Goal: Task Accomplishment & Management: Use online tool/utility

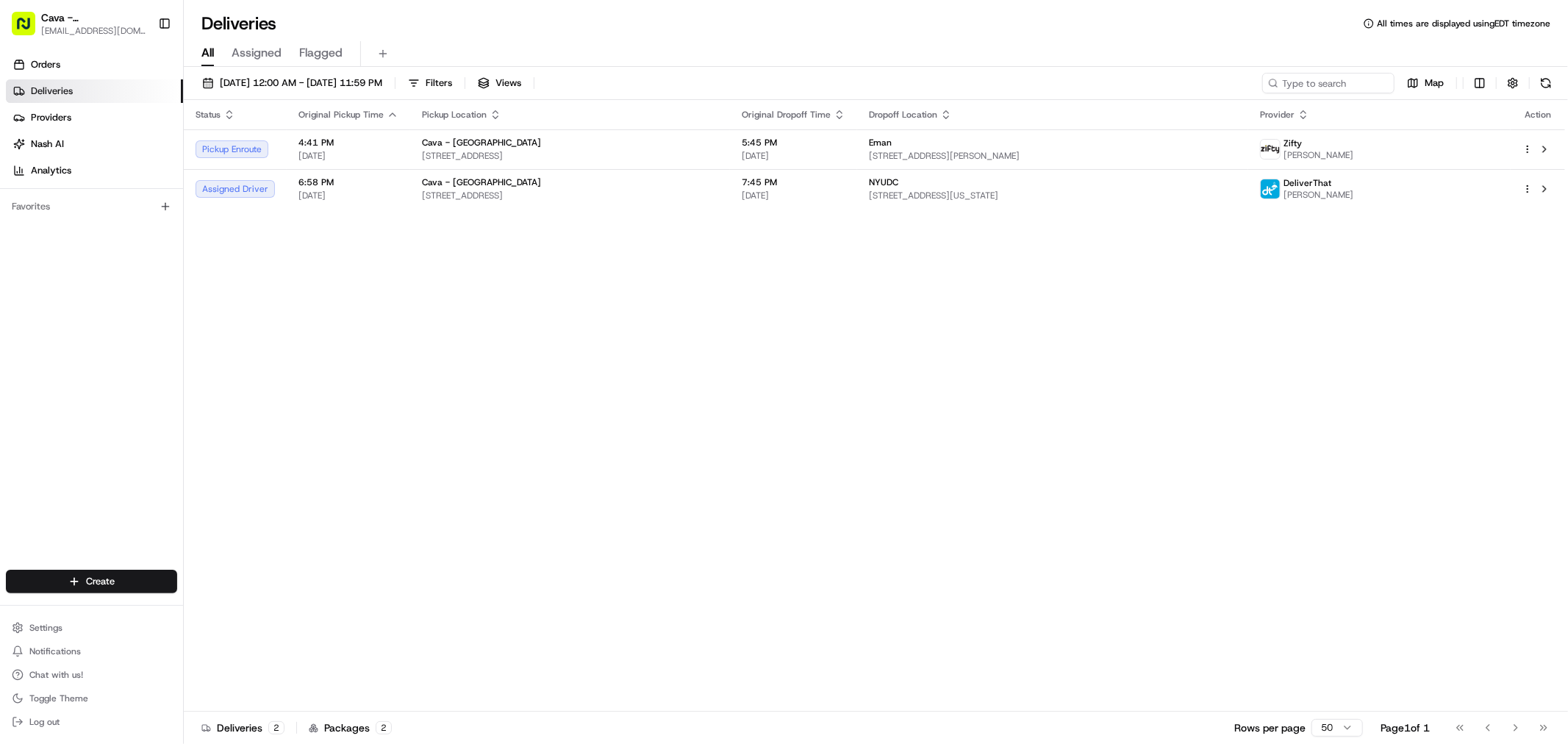
click at [295, 317] on div "Status Original Pickup Time Pickup Location Original Dropoff Time Dropoff Locat…" at bounding box center [874, 406] width 1382 height 611
click at [126, 269] on div "Orders Deliveries Providers [PERSON_NAME] Analytics Favorites" at bounding box center [91, 313] width 183 height 532
click at [275, 144] on td "Pickup Enroute" at bounding box center [235, 150] width 103 height 40
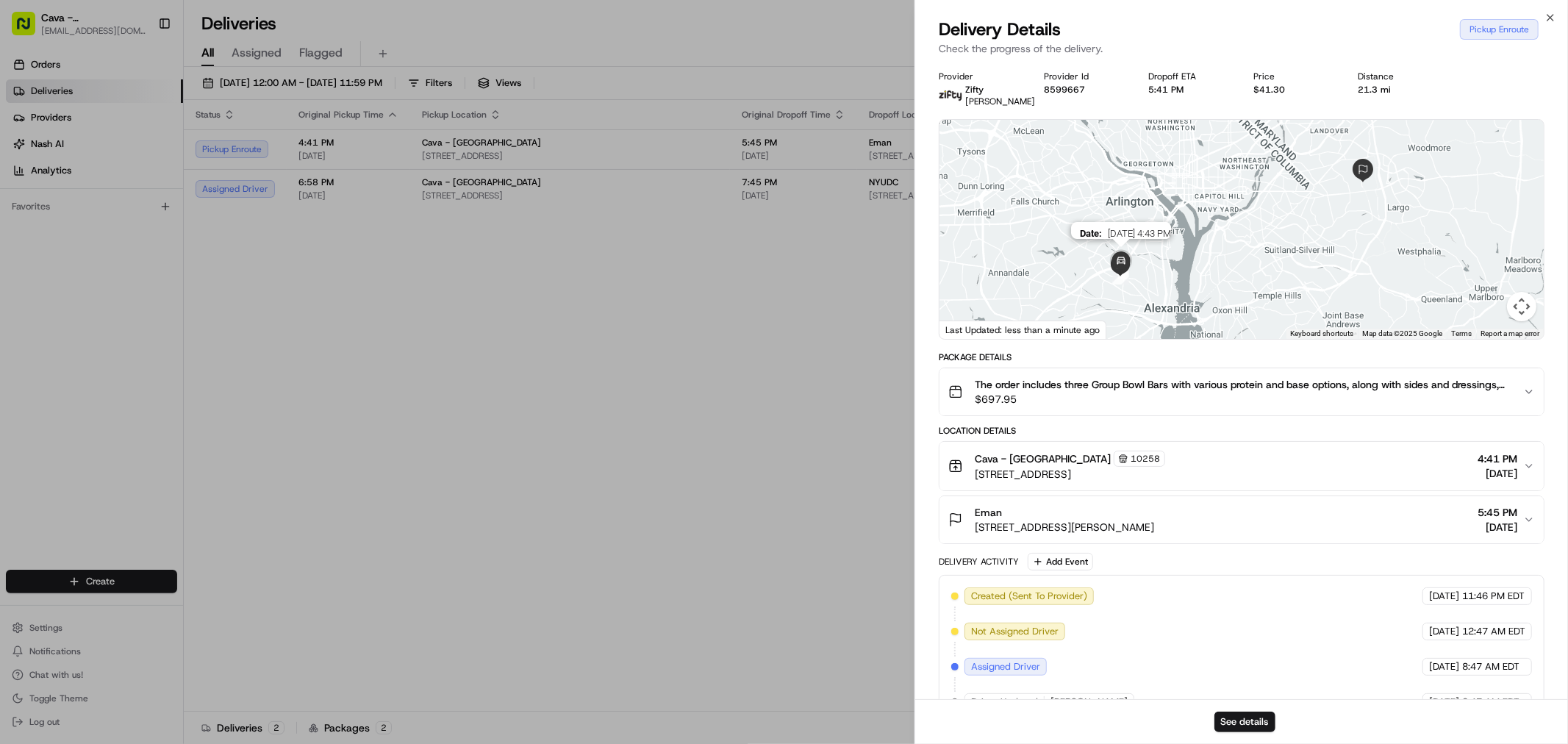
click at [1118, 276] on img at bounding box center [1120, 261] width 29 height 29
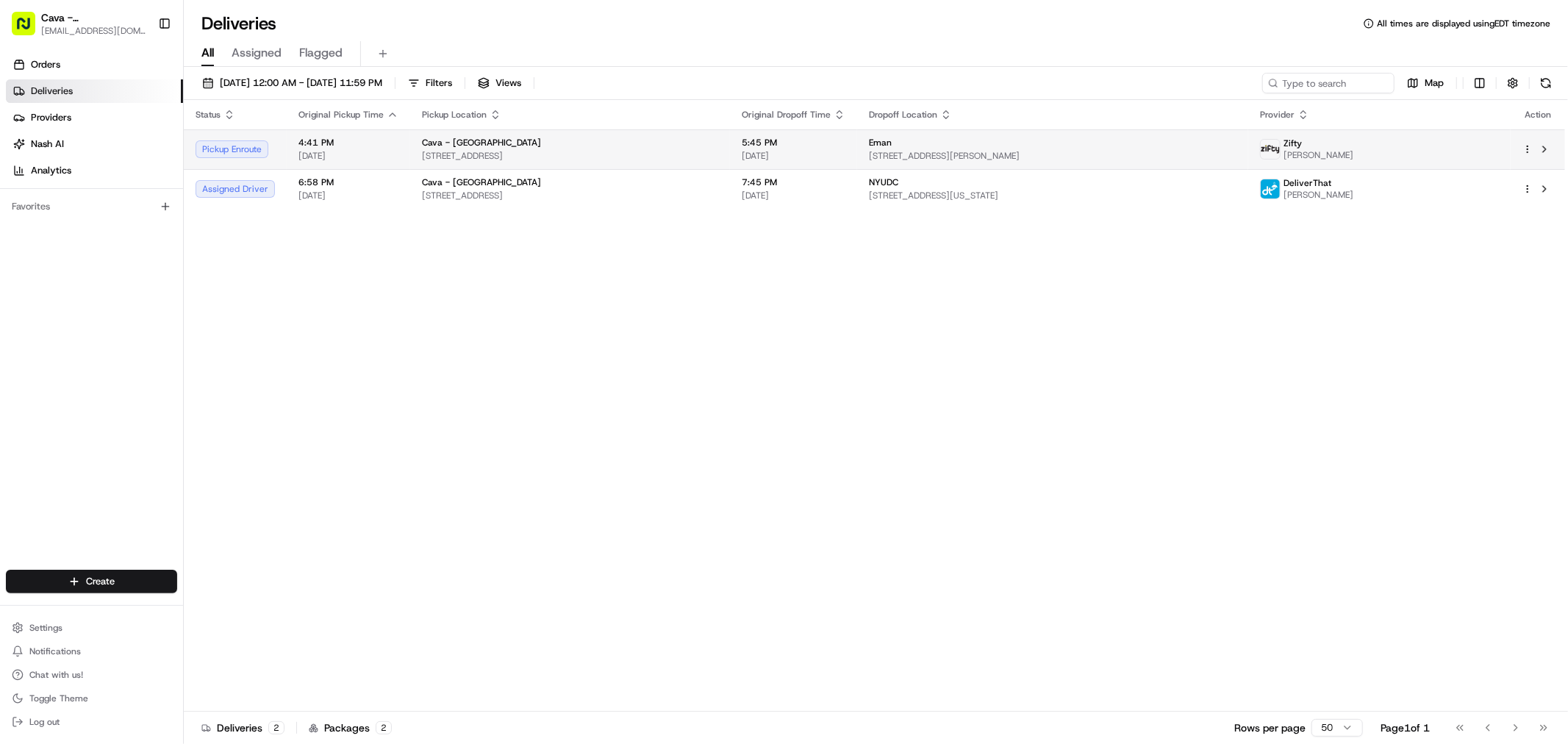
click at [279, 152] on td "Pickup Enroute" at bounding box center [235, 150] width 103 height 40
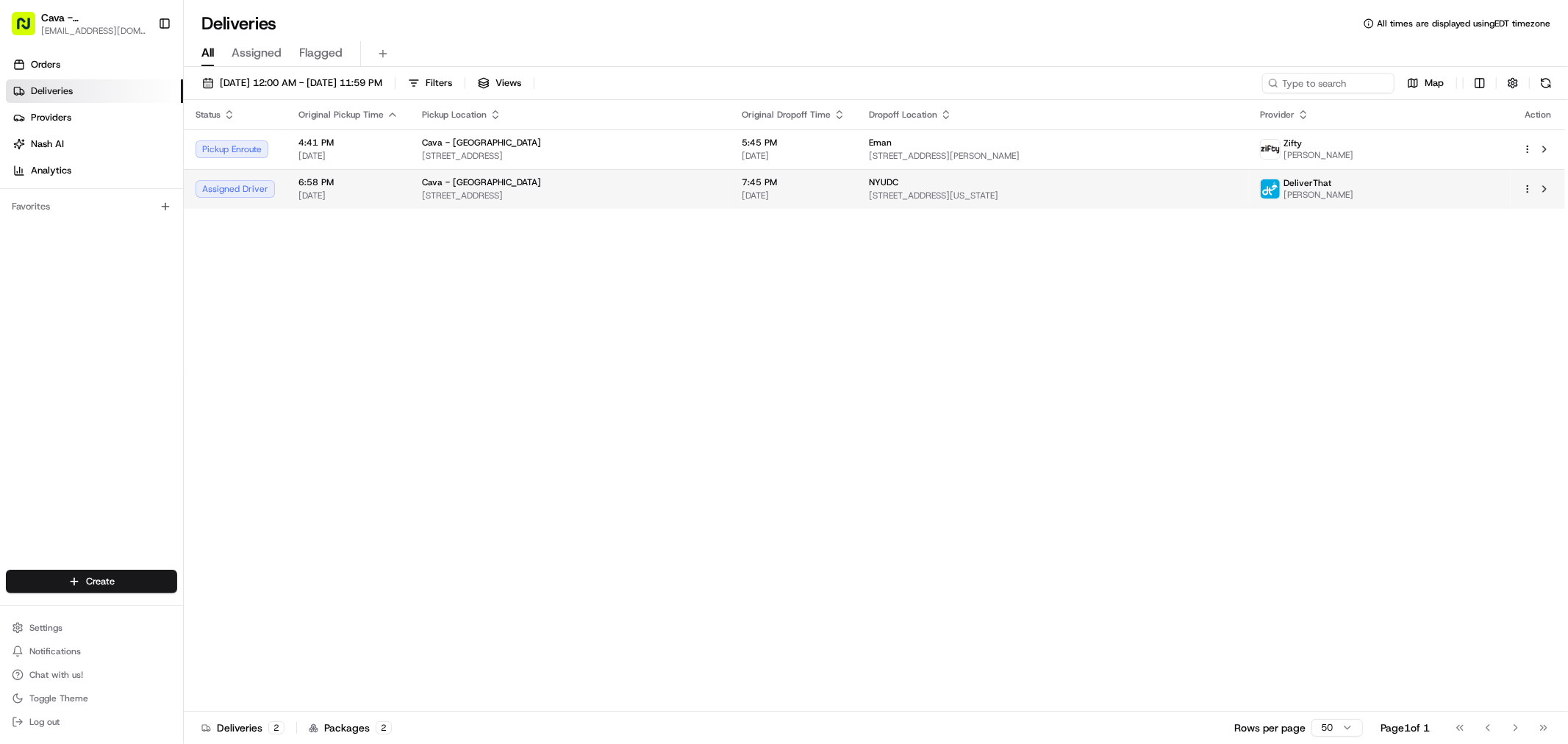
click at [363, 186] on span "6:58 PM" at bounding box center [348, 182] width 100 height 11
drag, startPoint x: 585, startPoint y: 474, endPoint x: 930, endPoint y: 483, distance: 345.1
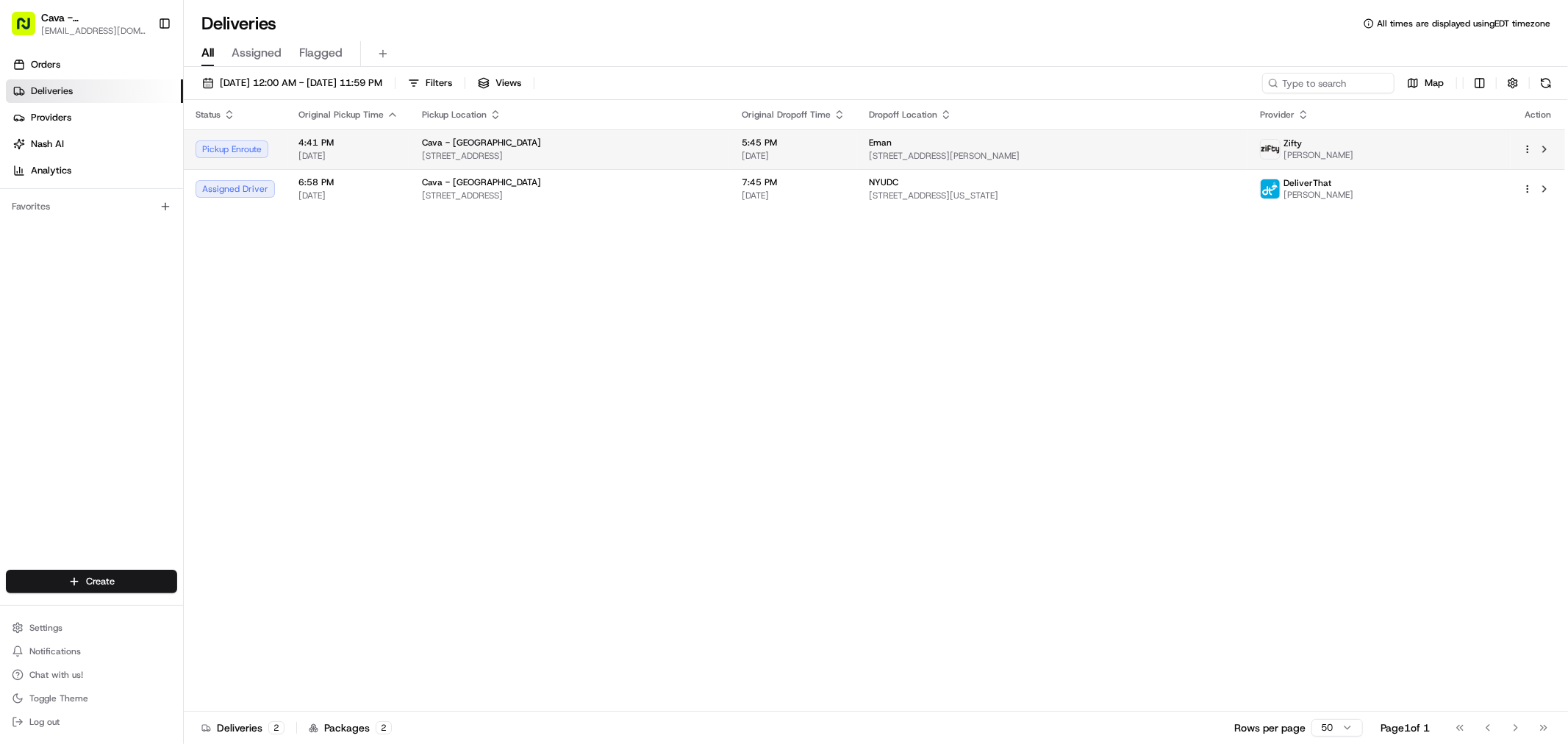
click at [538, 151] on span "[STREET_ADDRESS]" at bounding box center [570, 155] width 296 height 11
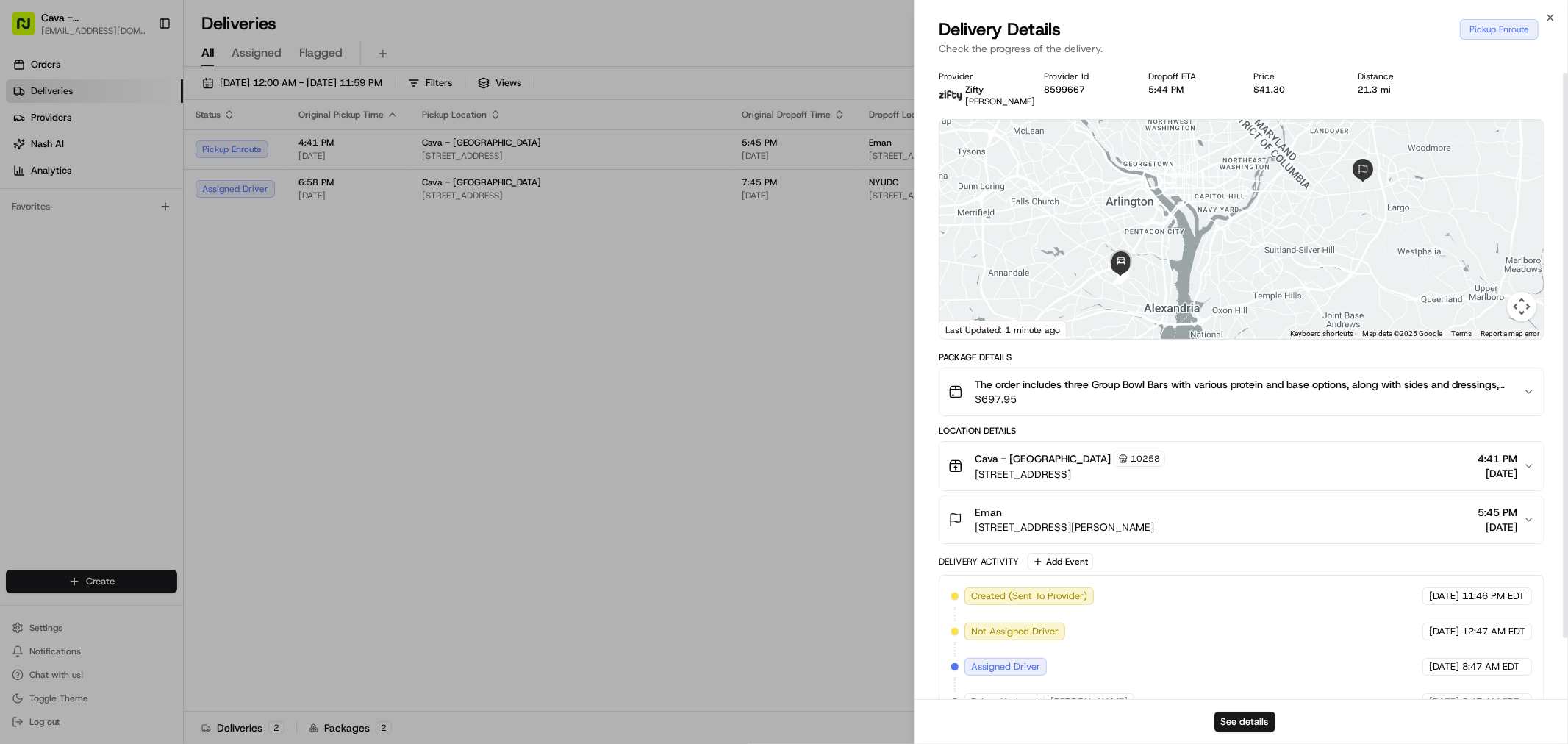
scroll to position [81, 0]
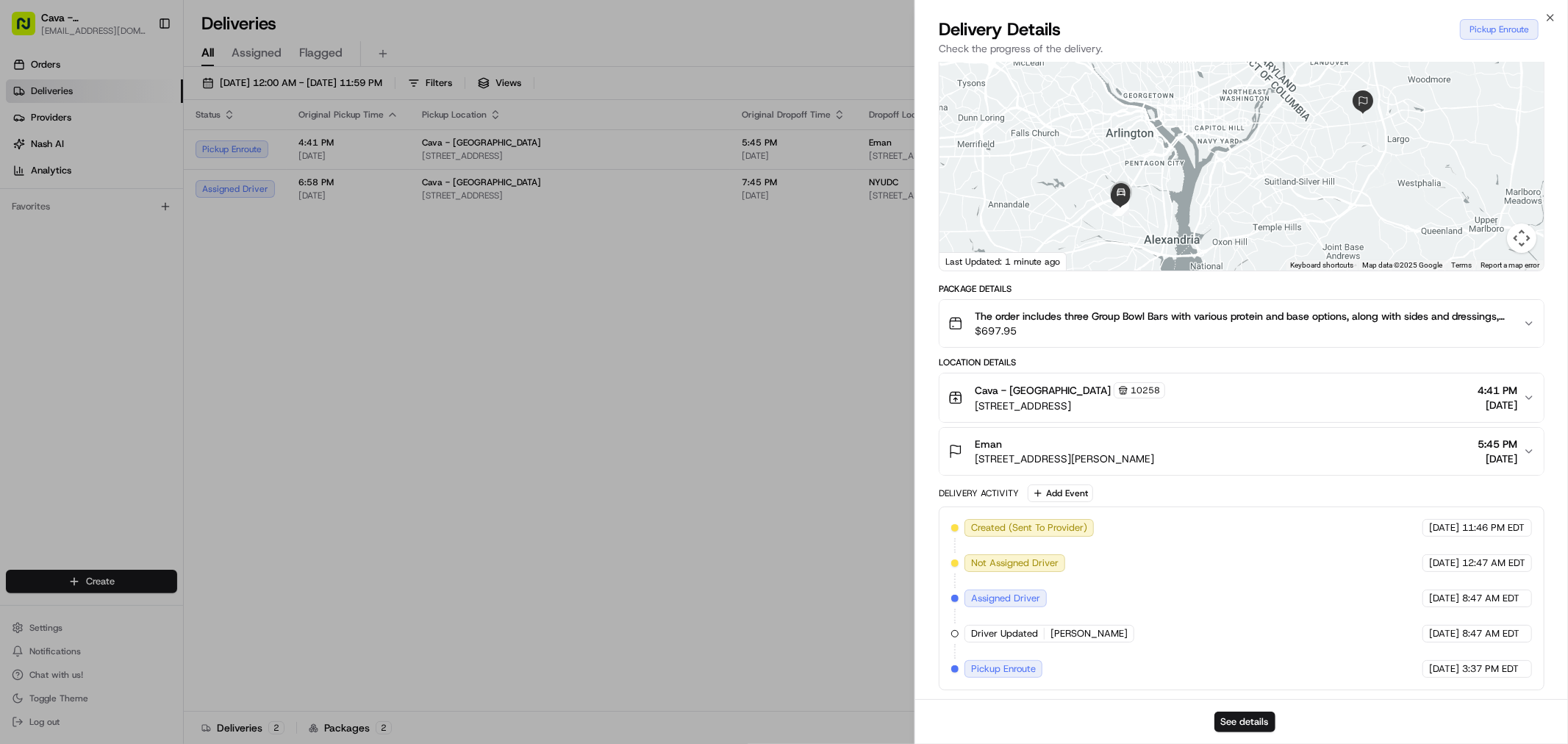
click at [1031, 666] on span "Pickup Enroute" at bounding box center [1003, 669] width 64 height 13
click at [1119, 193] on img at bounding box center [1120, 193] width 29 height 29
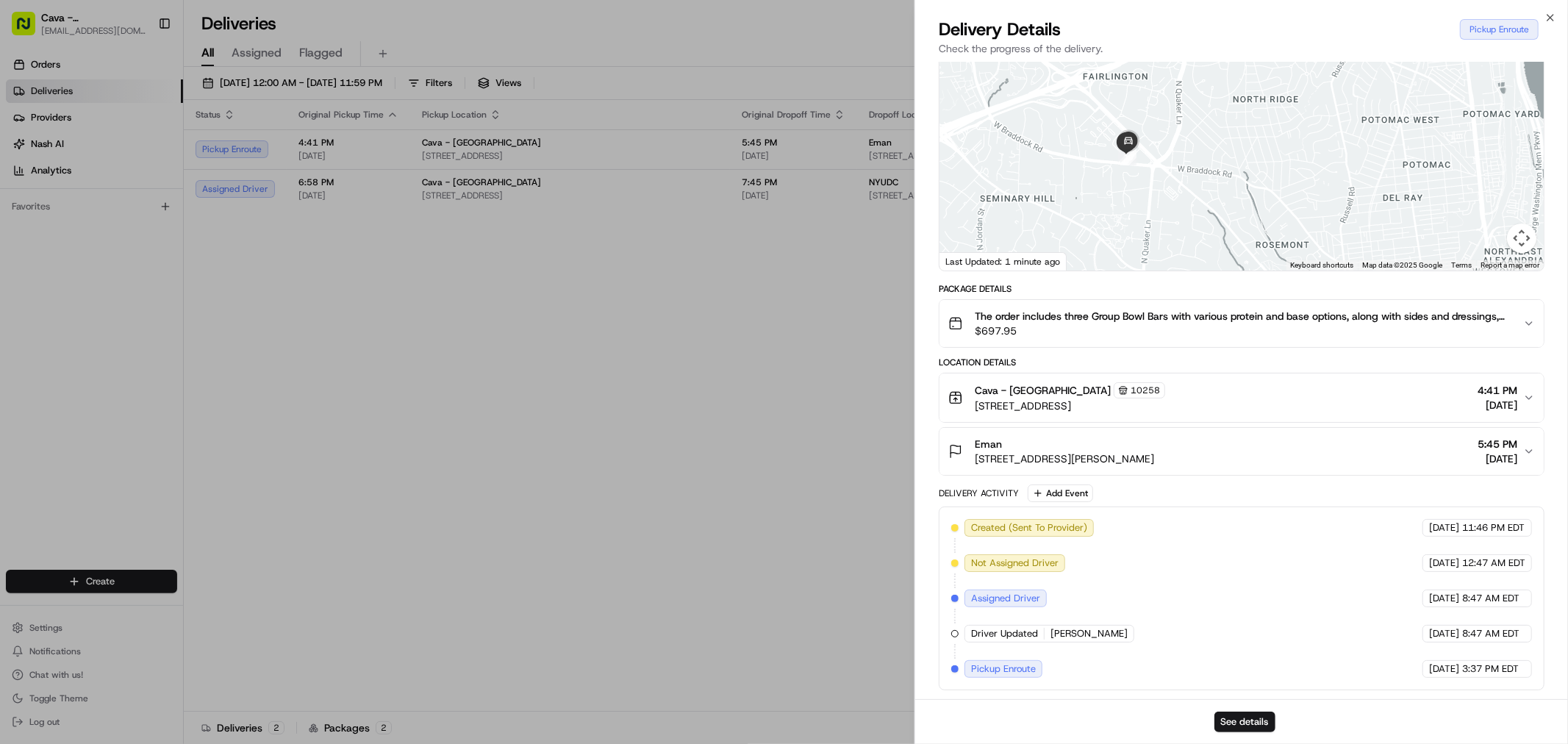
drag, startPoint x: 1000, startPoint y: 189, endPoint x: 1270, endPoint y: 428, distance: 360.6
click at [1270, 428] on div "Provider Zifty [PERSON_NAME] Provider Id 8599667 Dropoff ETA 5:44 PM Price $41.…" at bounding box center [1242, 345] width 606 height 688
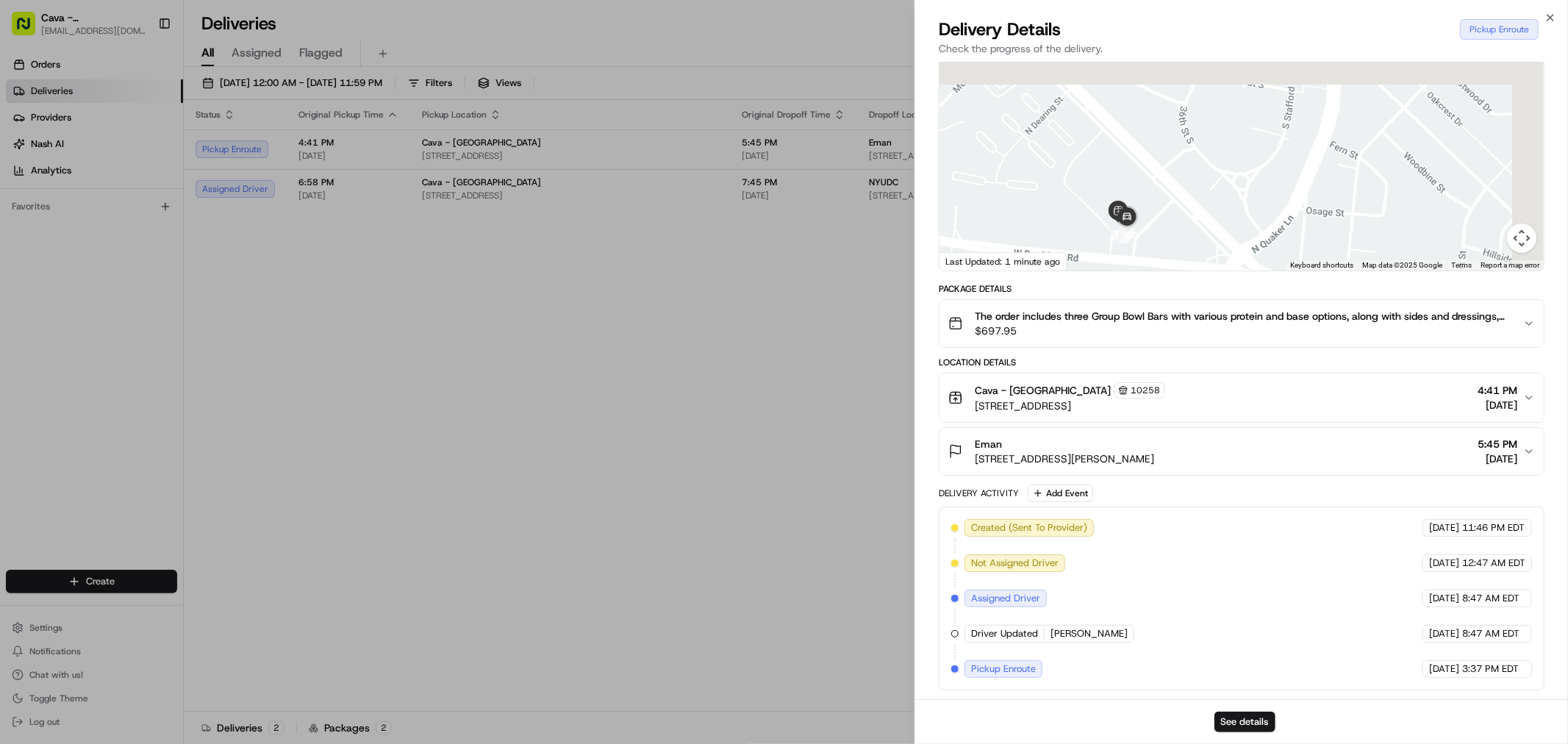
drag, startPoint x: 1119, startPoint y: 217, endPoint x: 1066, endPoint y: 548, distance: 335.2
click at [1066, 548] on div "Provider Zifty [PERSON_NAME] Provider Id 8599667 Dropoff ETA 5:44 PM Price $41.…" at bounding box center [1242, 345] width 606 height 688
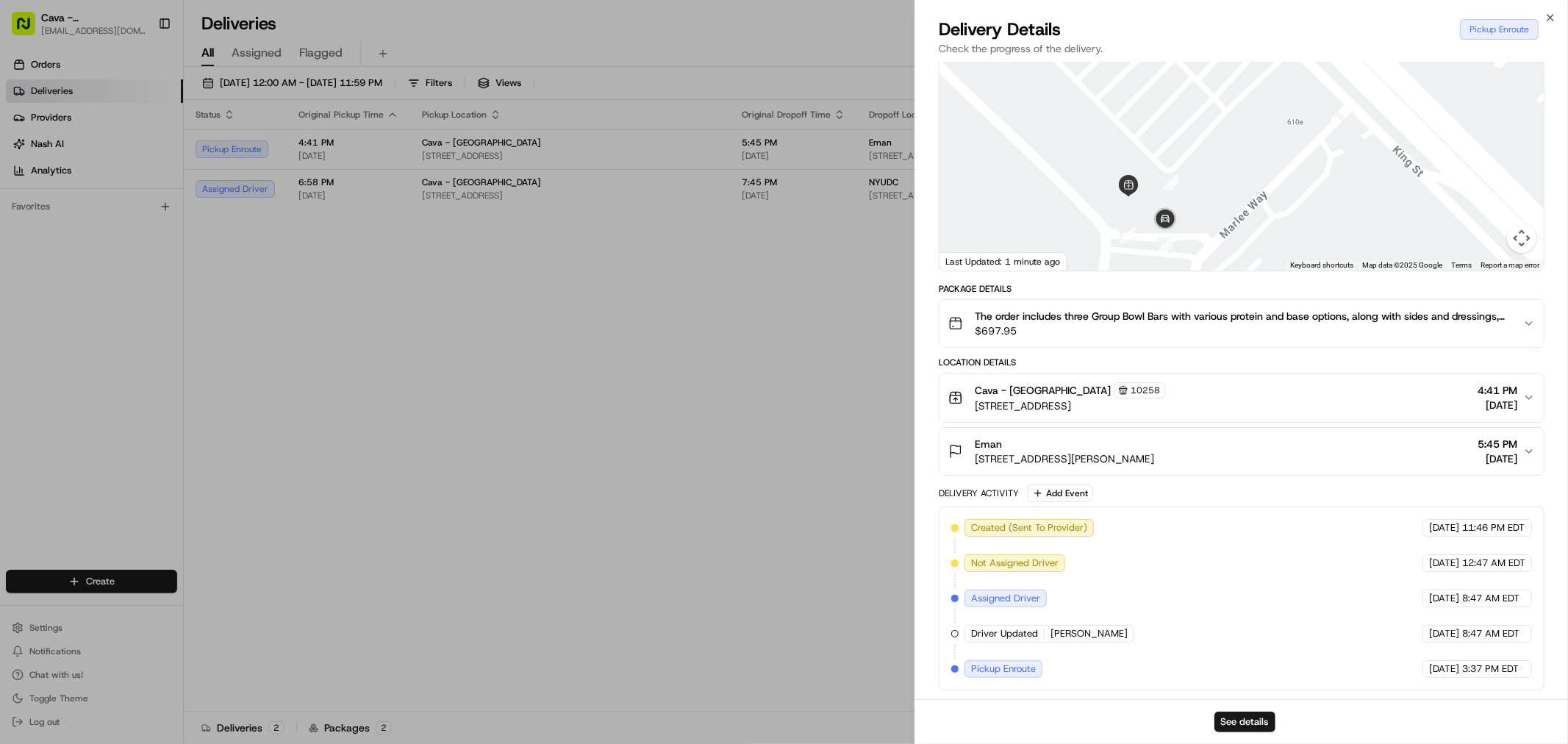
drag, startPoint x: 1166, startPoint y: 169, endPoint x: 1122, endPoint y: 285, distance: 124.1
click at [1122, 285] on div "Provider Zifty [PERSON_NAME] Provider Id 8599667 Dropoff ETA 5:44 PM Price $41.…" at bounding box center [1242, 345] width 606 height 688
click at [1170, 209] on img at bounding box center [1165, 220] width 29 height 29
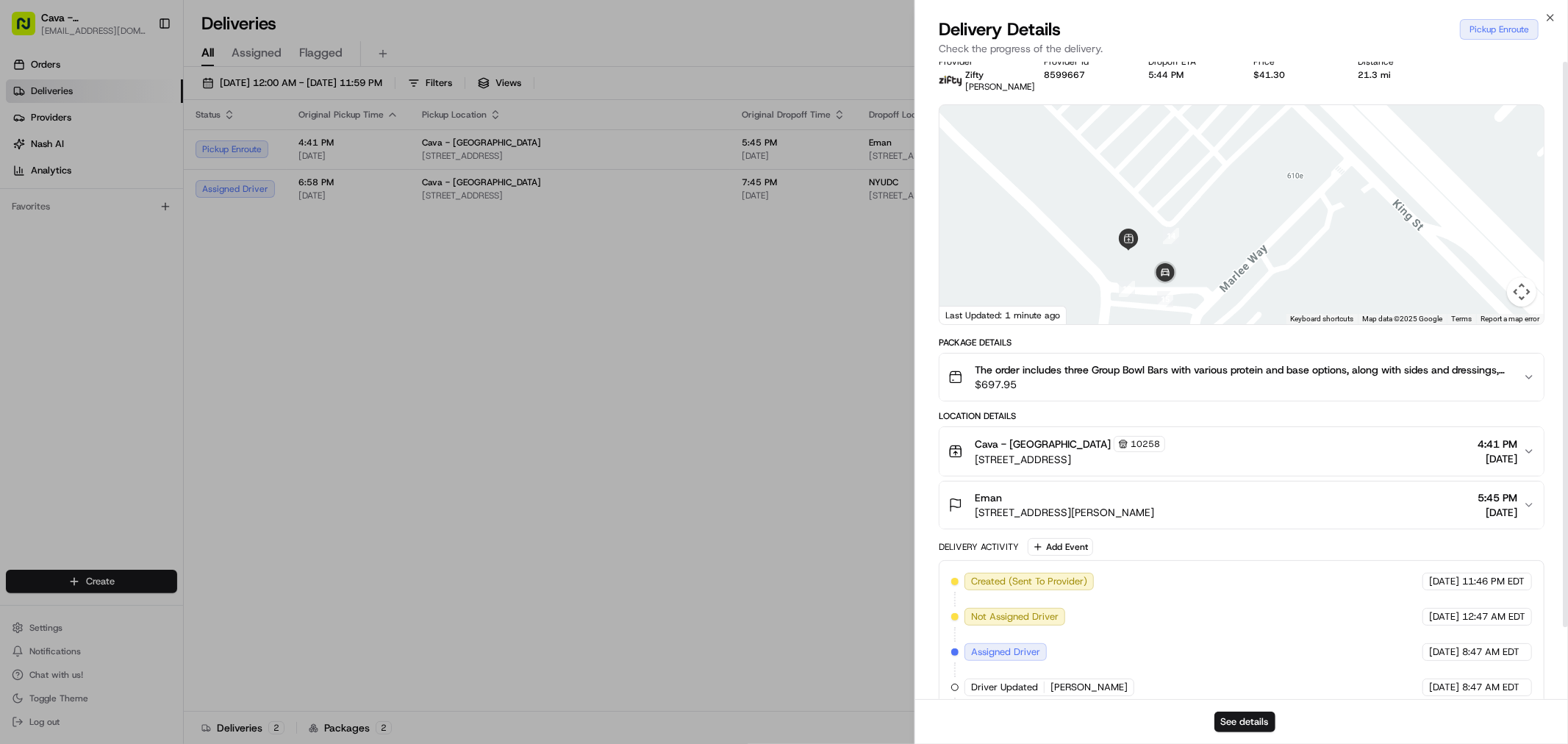
scroll to position [0, 0]
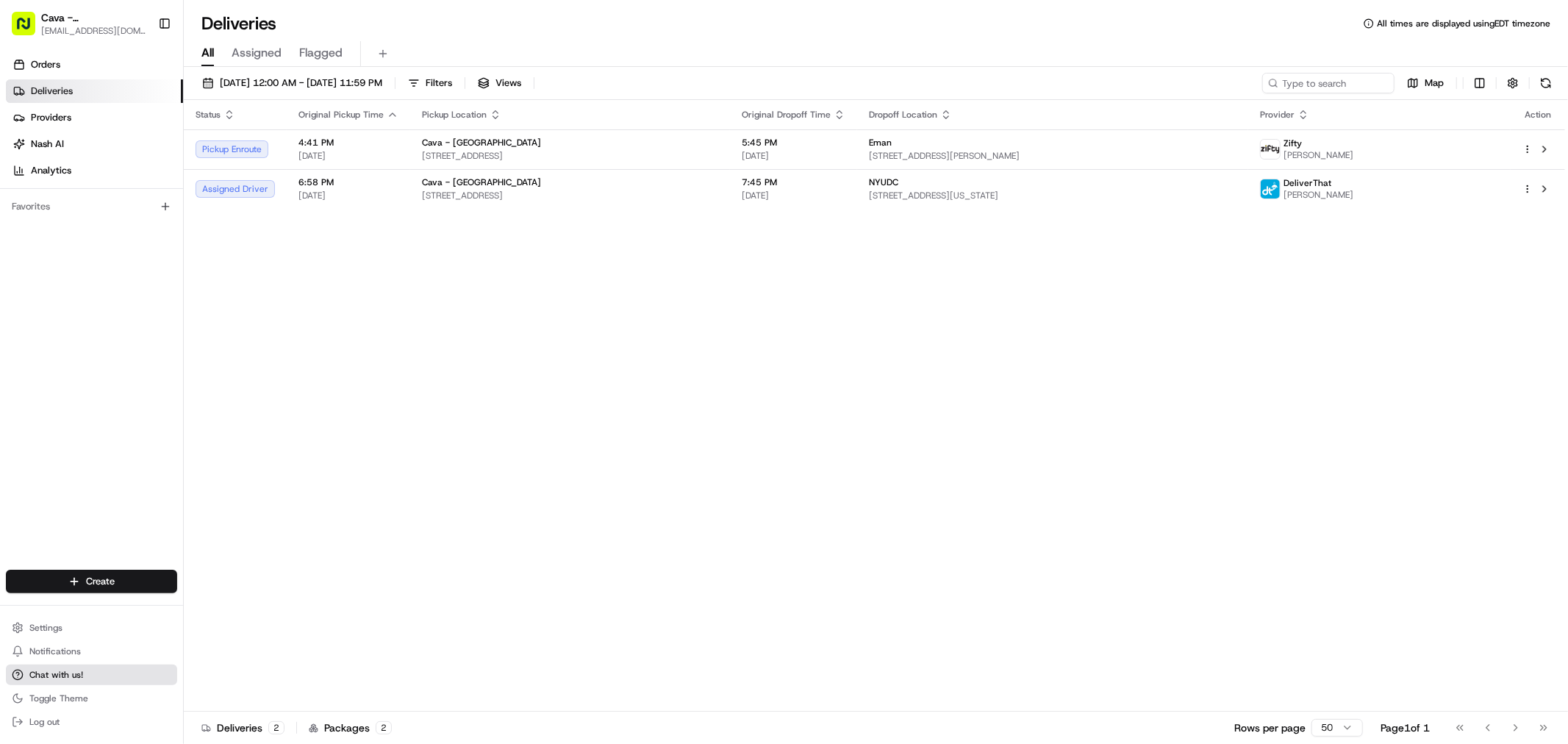
click at [40, 671] on span "Chat with us!" at bounding box center [56, 675] width 54 height 11
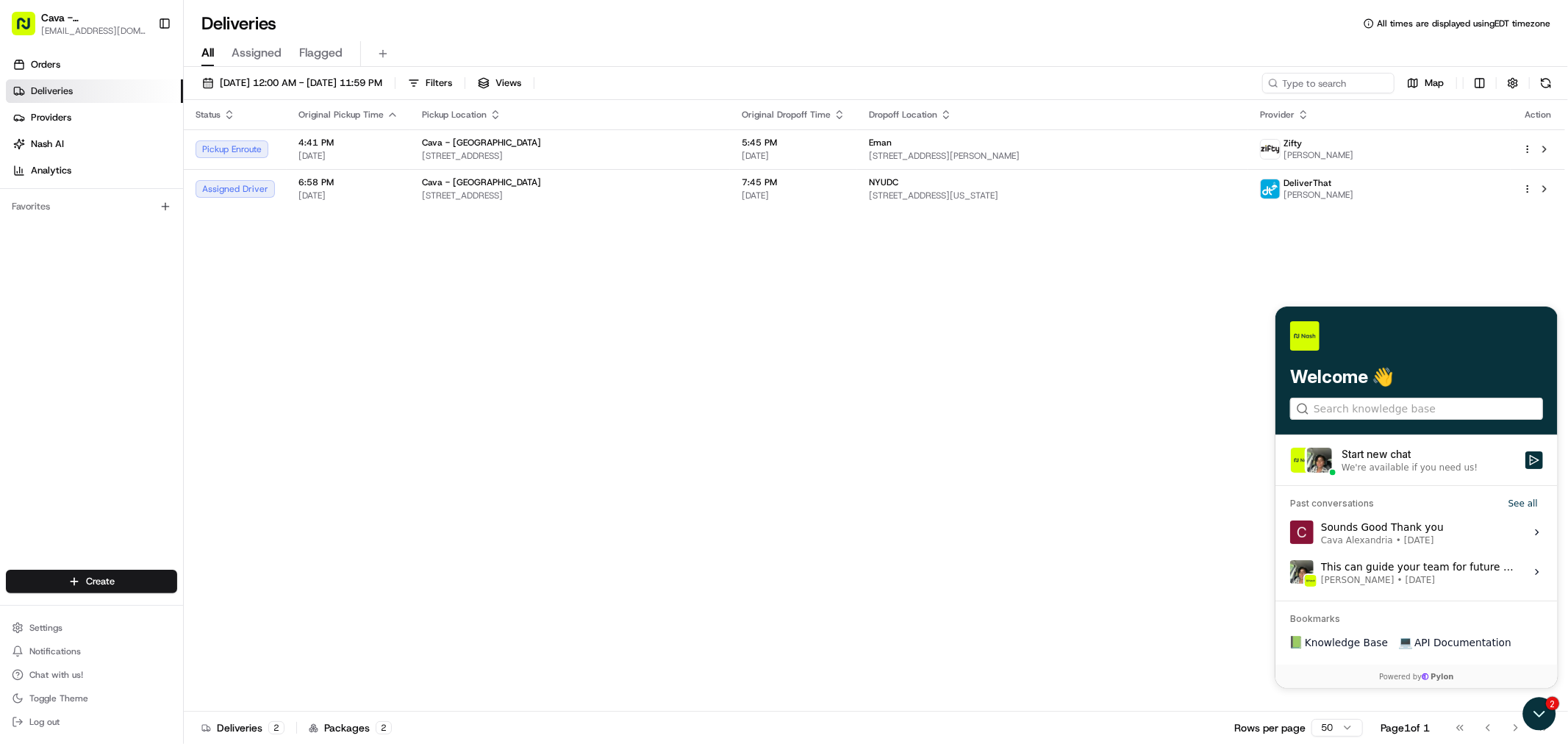
click at [1473, 464] on div "We're available if you need us!" at bounding box center [1428, 467] width 175 height 11
click at [1524, 464] on button "Start new chat We're available if you need us!" at bounding box center [1533, 459] width 18 height 18
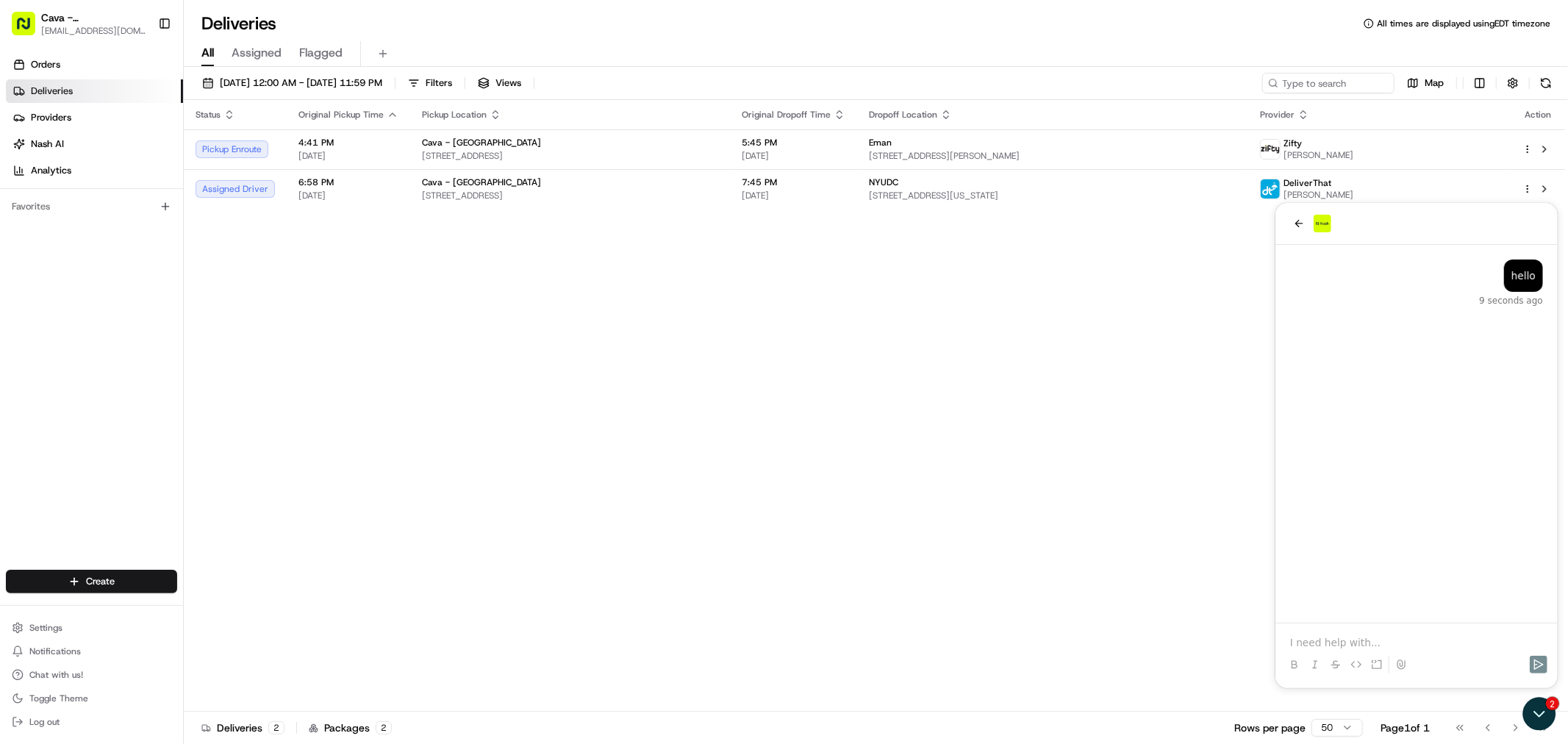
click at [1505, 625] on div at bounding box center [1416, 650] width 271 height 56
click at [1477, 649] on div at bounding box center [1416, 664] width 271 height 29
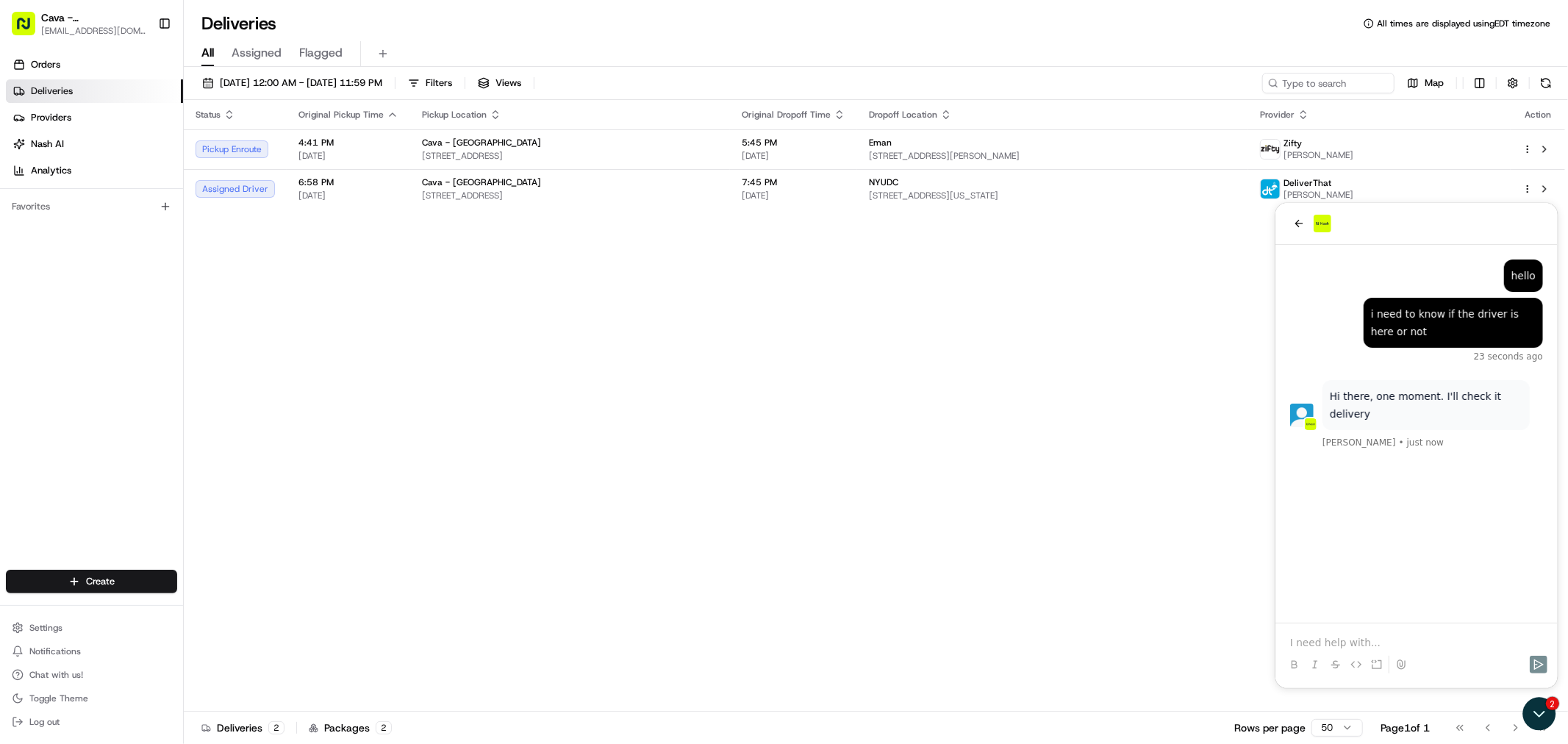
click at [1389, 641] on p at bounding box center [1416, 642] width 253 height 15
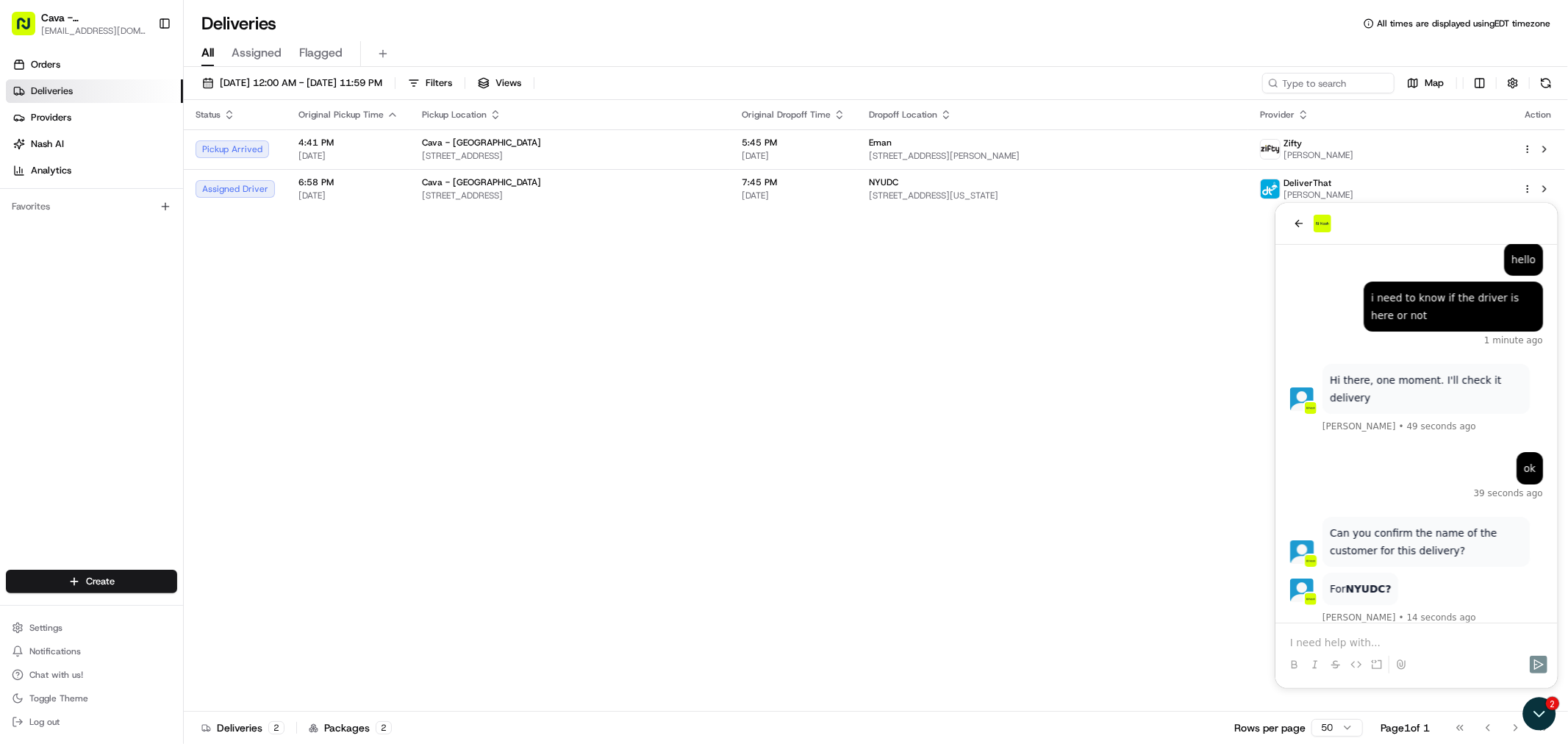
click at [1363, 638] on p at bounding box center [1416, 642] width 253 height 15
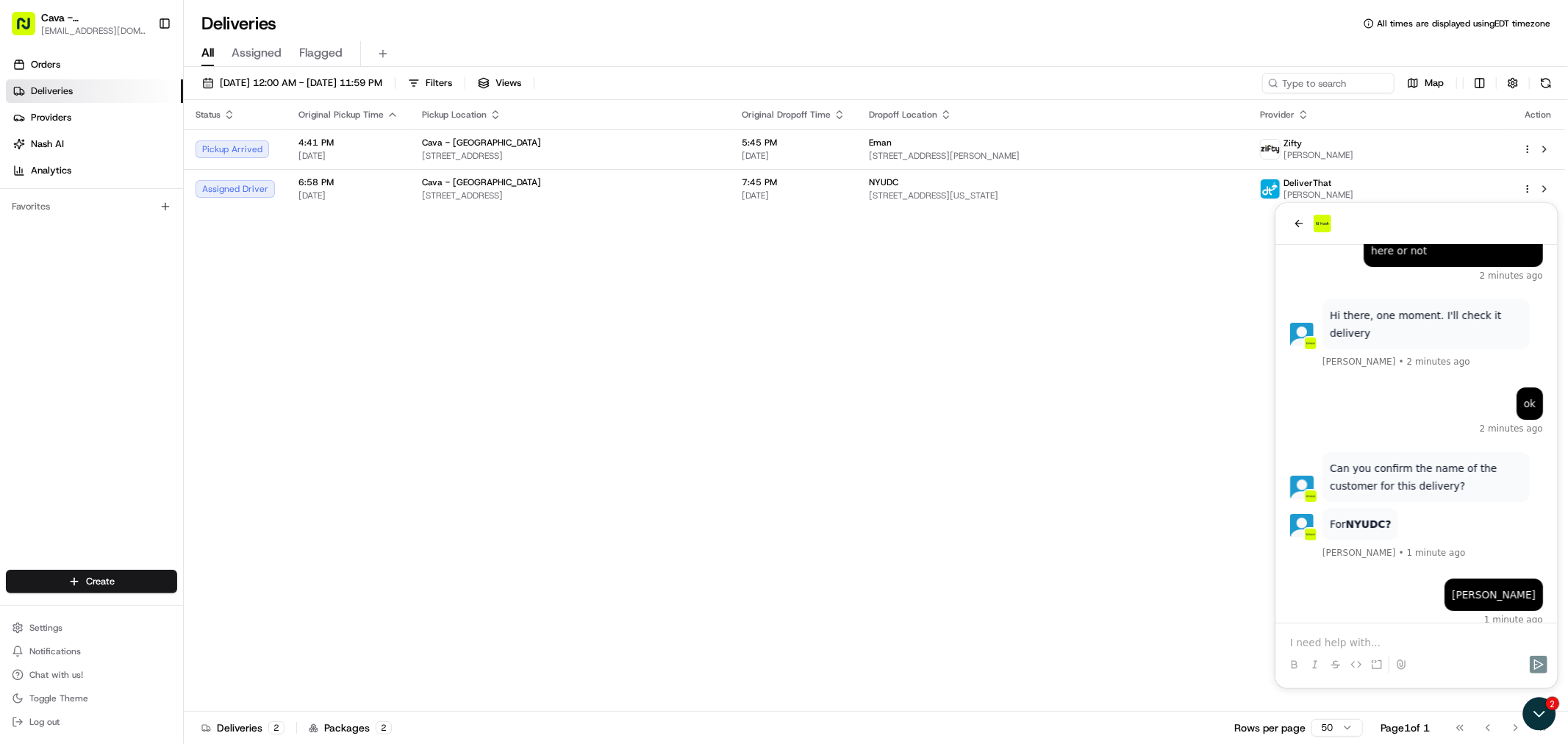
click at [1289, 637] on div at bounding box center [1416, 642] width 271 height 15
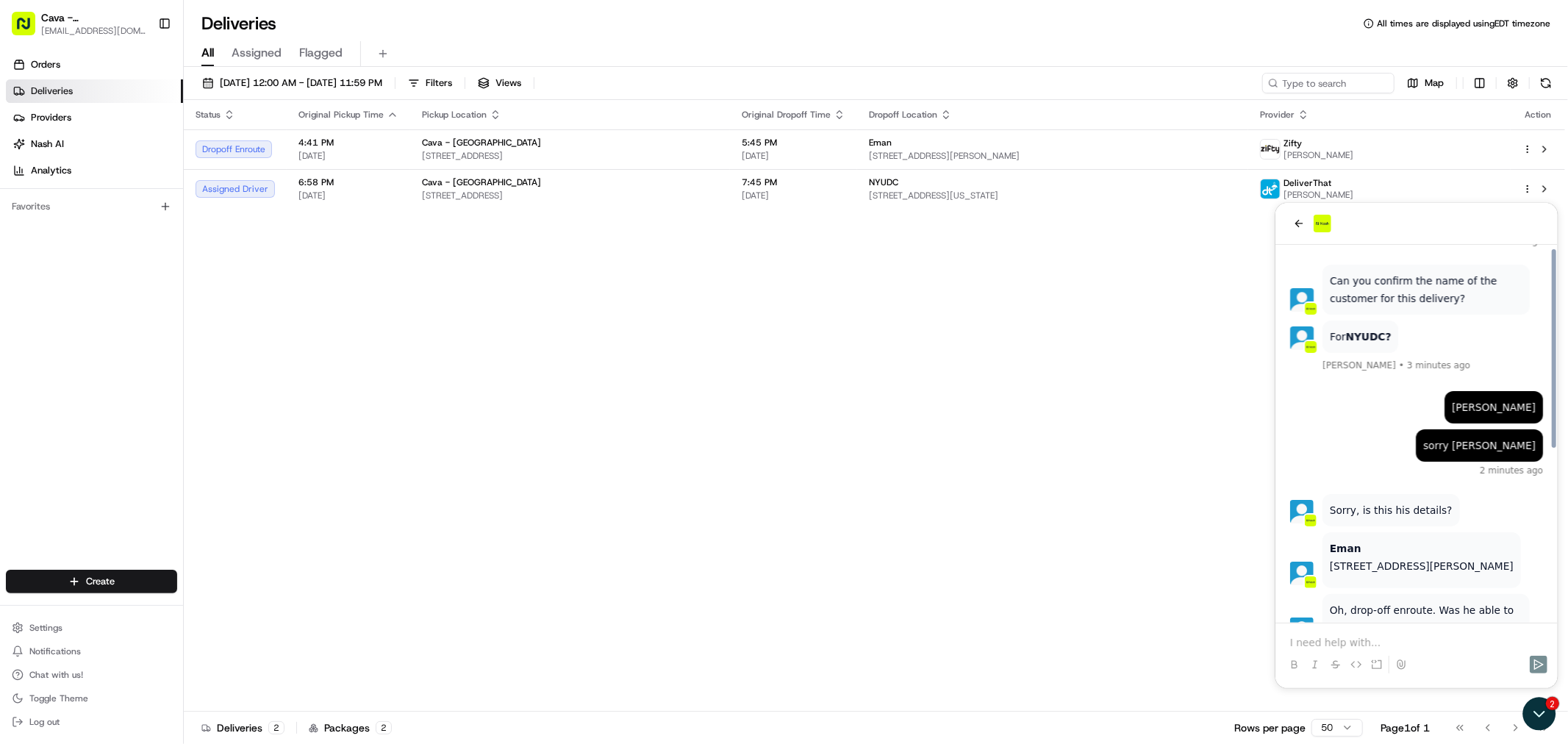
scroll to position [325, 0]
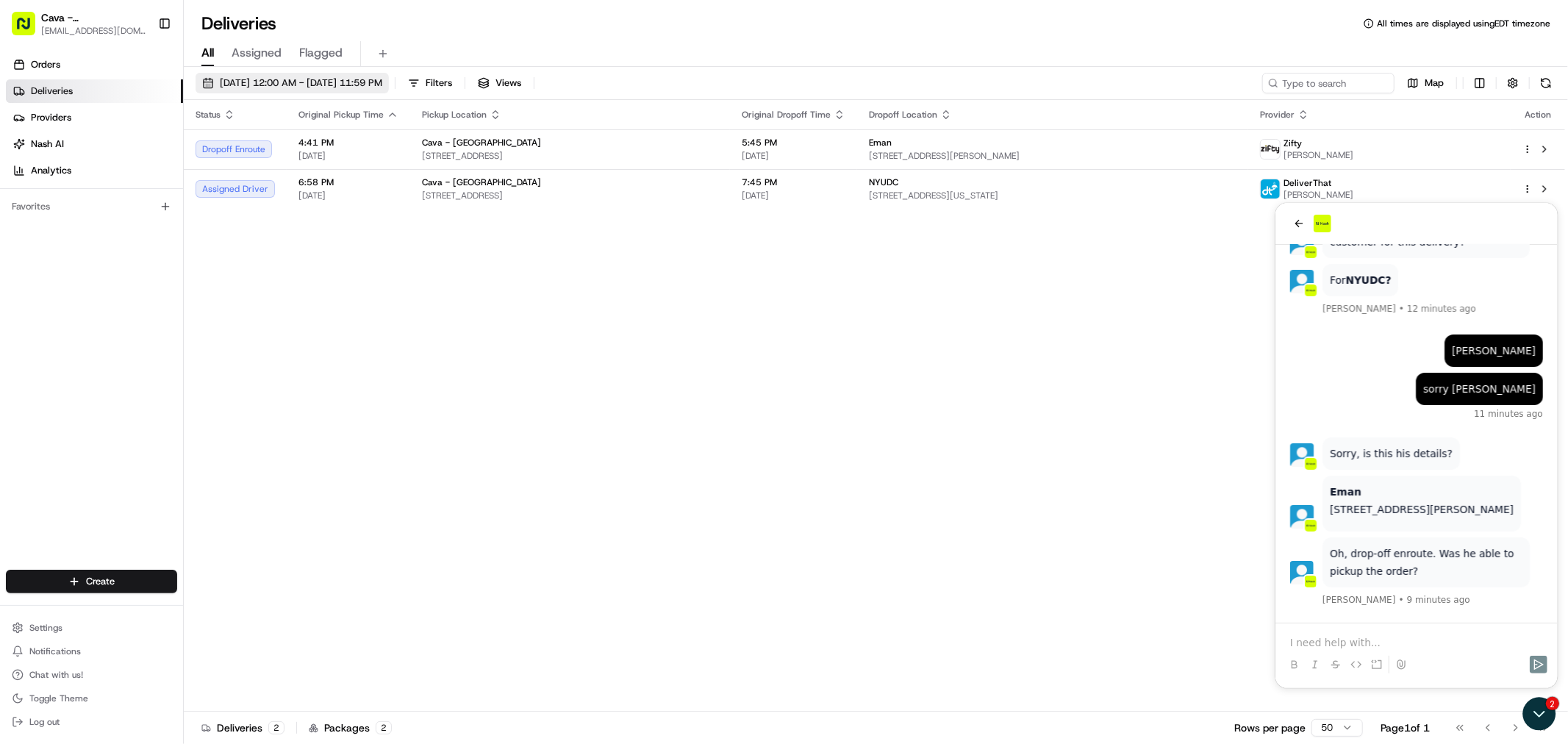
click at [354, 74] on button "[DATE] 12:00 AM - [DATE] 11:59 PM" at bounding box center [292, 83] width 193 height 21
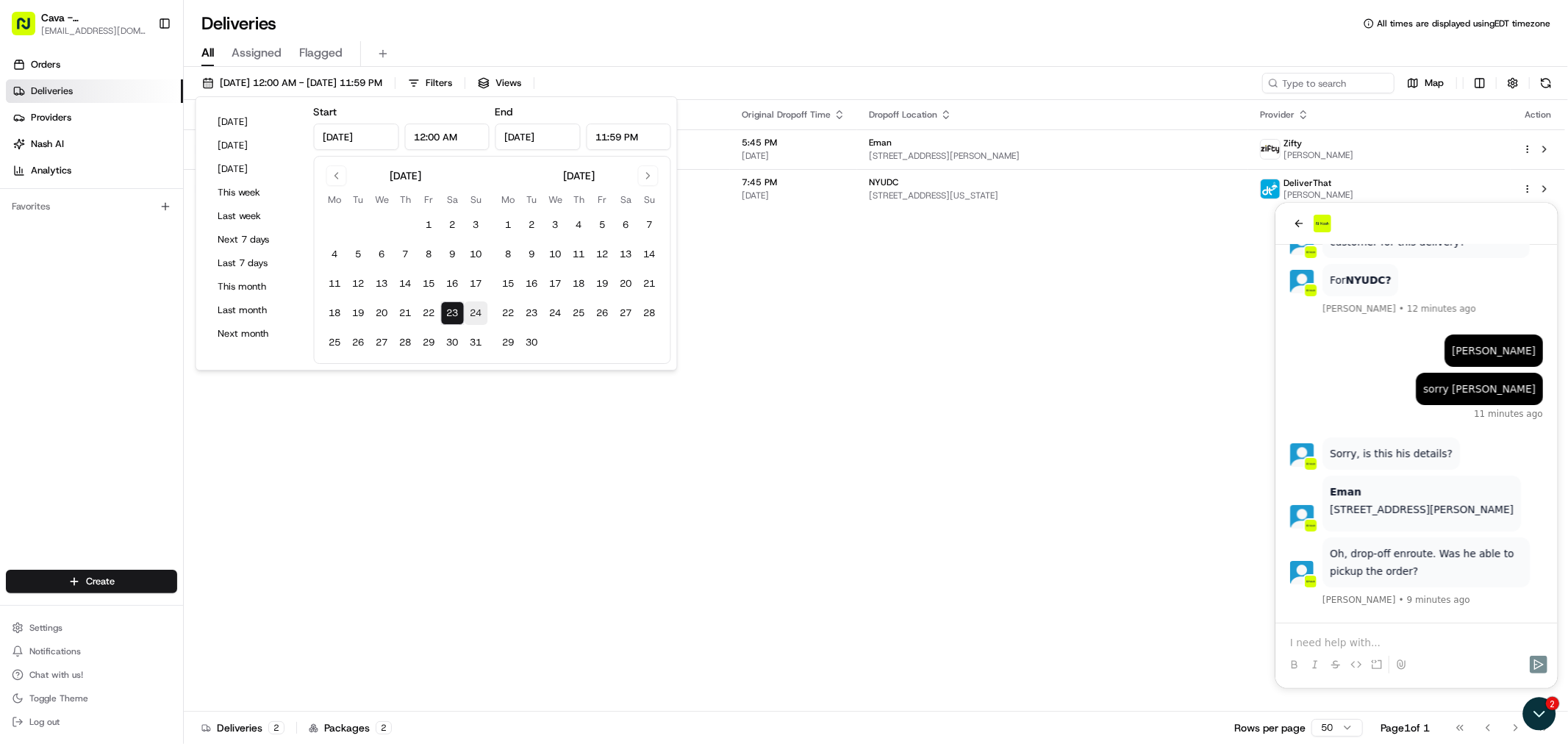
click at [473, 307] on button "24" at bounding box center [476, 313] width 24 height 24
type input "[DATE]"
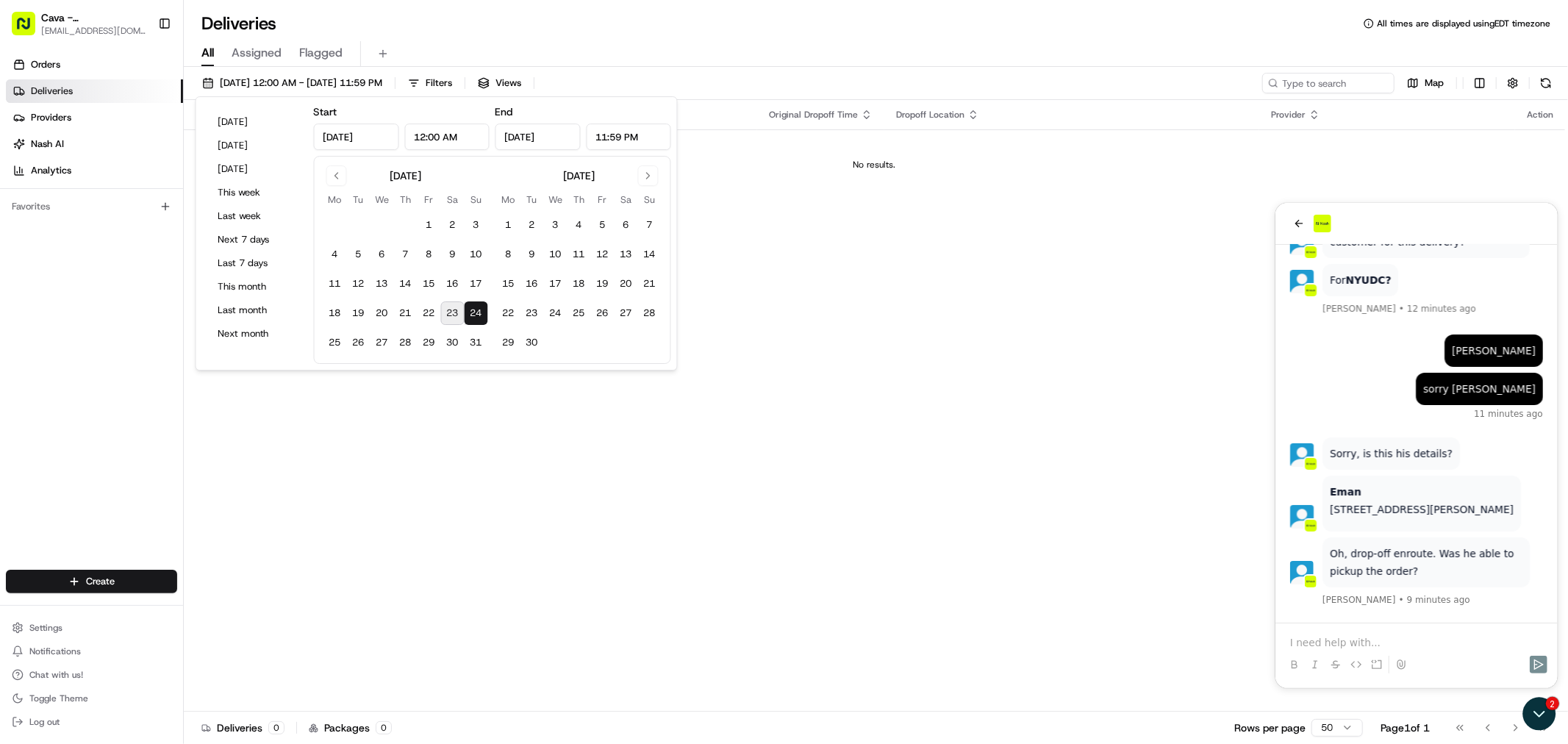
click at [758, 236] on div "Status Original Pickup Time Pickup Location Original Dropoff Time Dropoff Locat…" at bounding box center [874, 406] width 1382 height 611
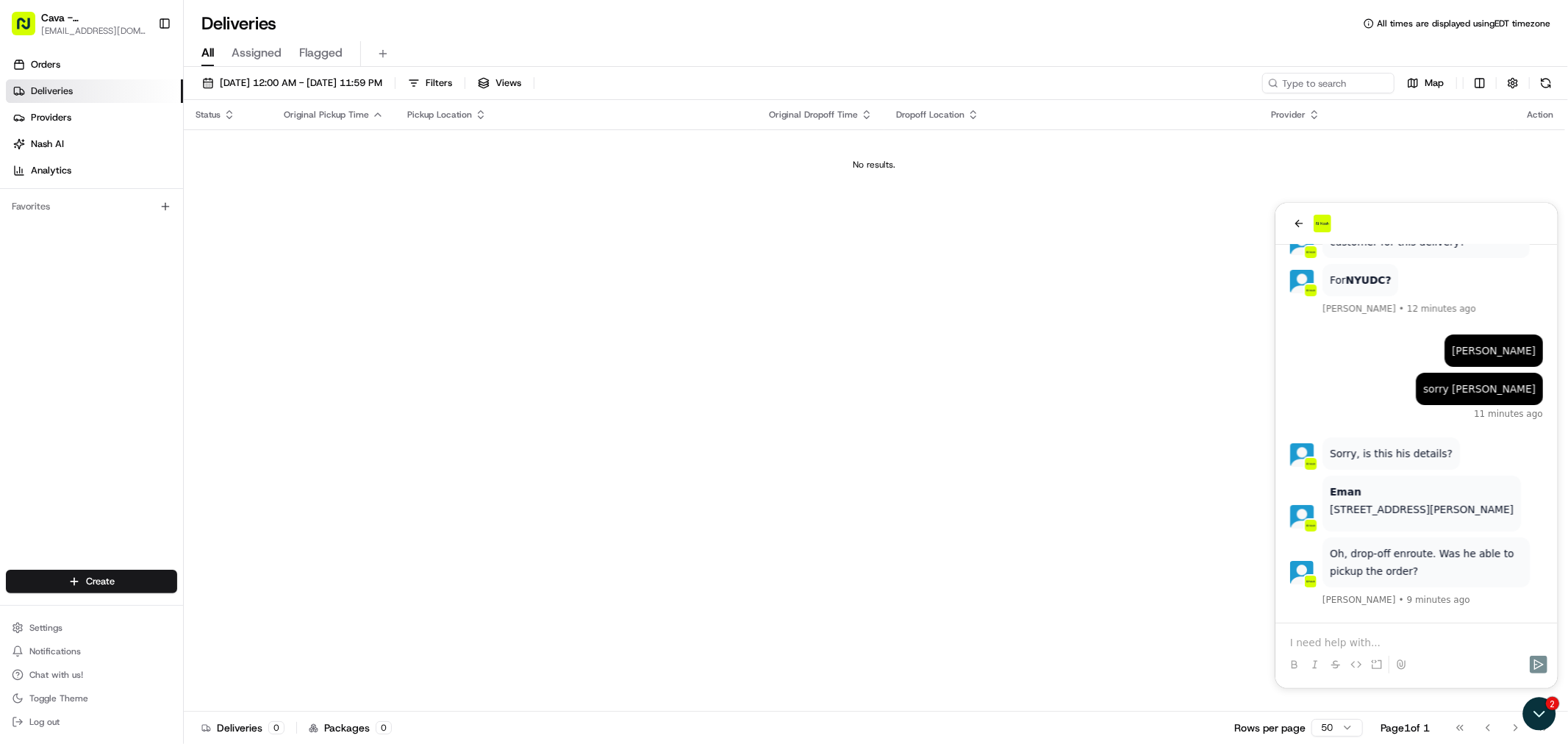
click at [258, 44] on span "Assigned" at bounding box center [256, 53] width 50 height 18
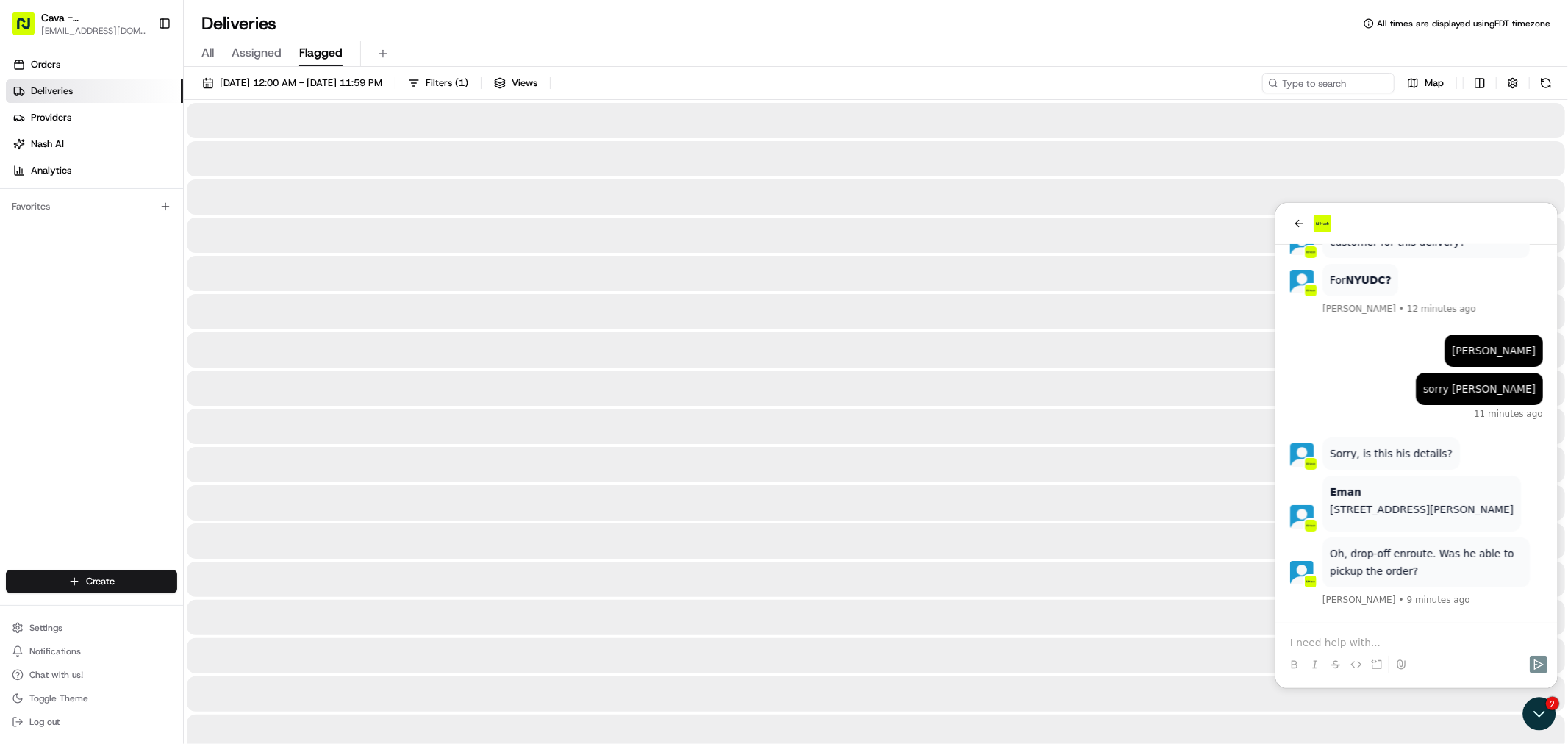
click at [322, 57] on span "Flagged" at bounding box center [321, 53] width 44 height 18
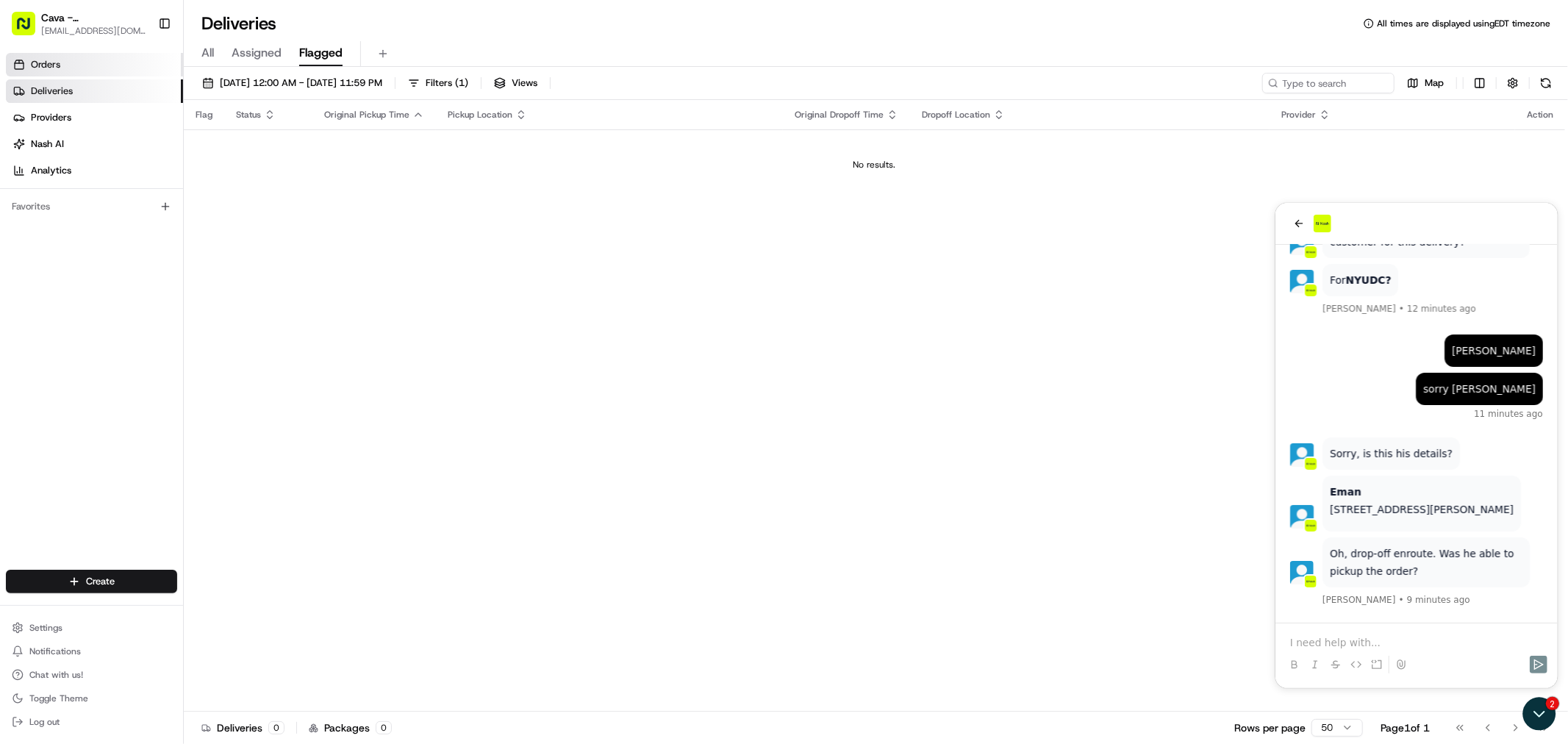
click at [79, 57] on link "Orders" at bounding box center [94, 64] width 177 height 24
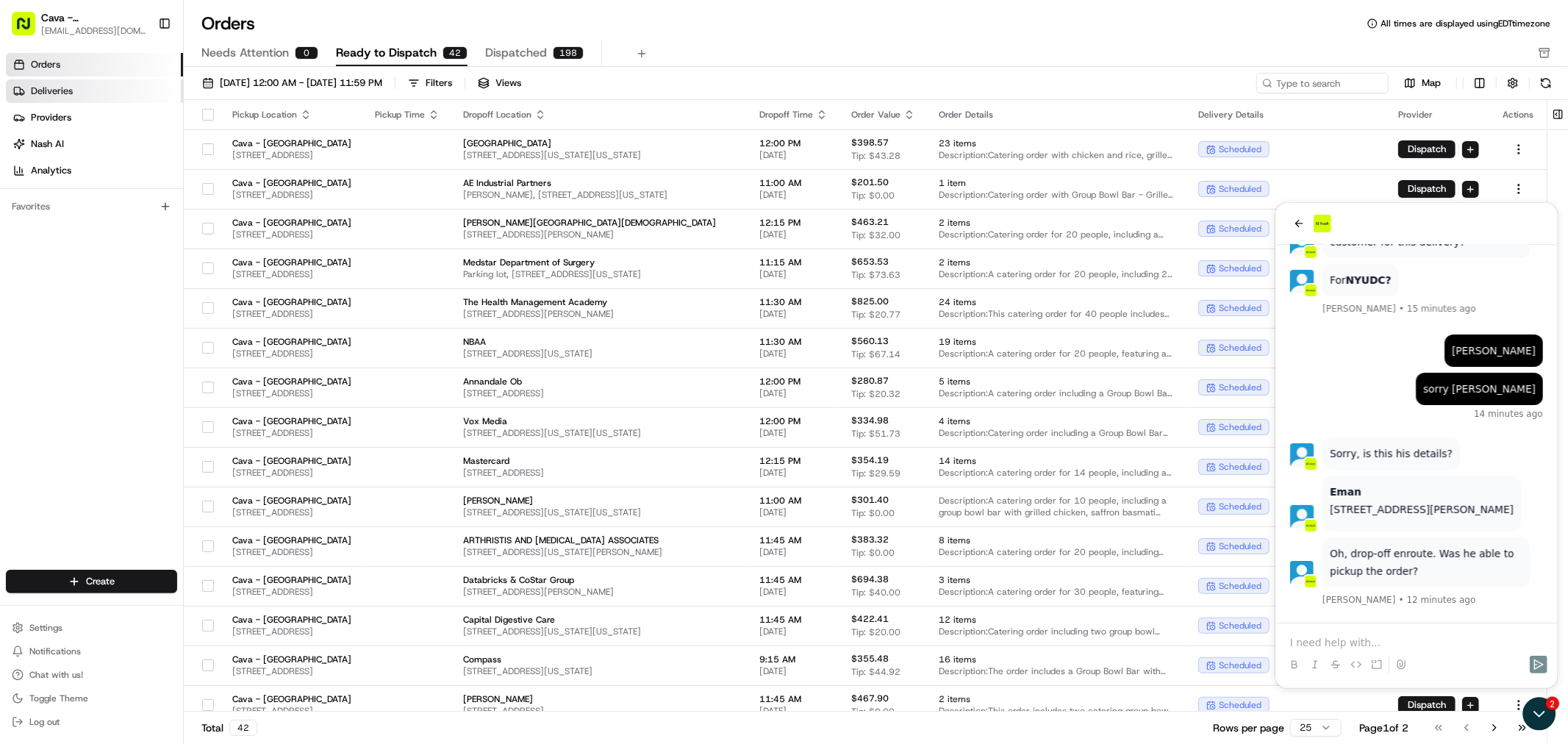
click at [60, 81] on link "Deliveries" at bounding box center [94, 91] width 177 height 24
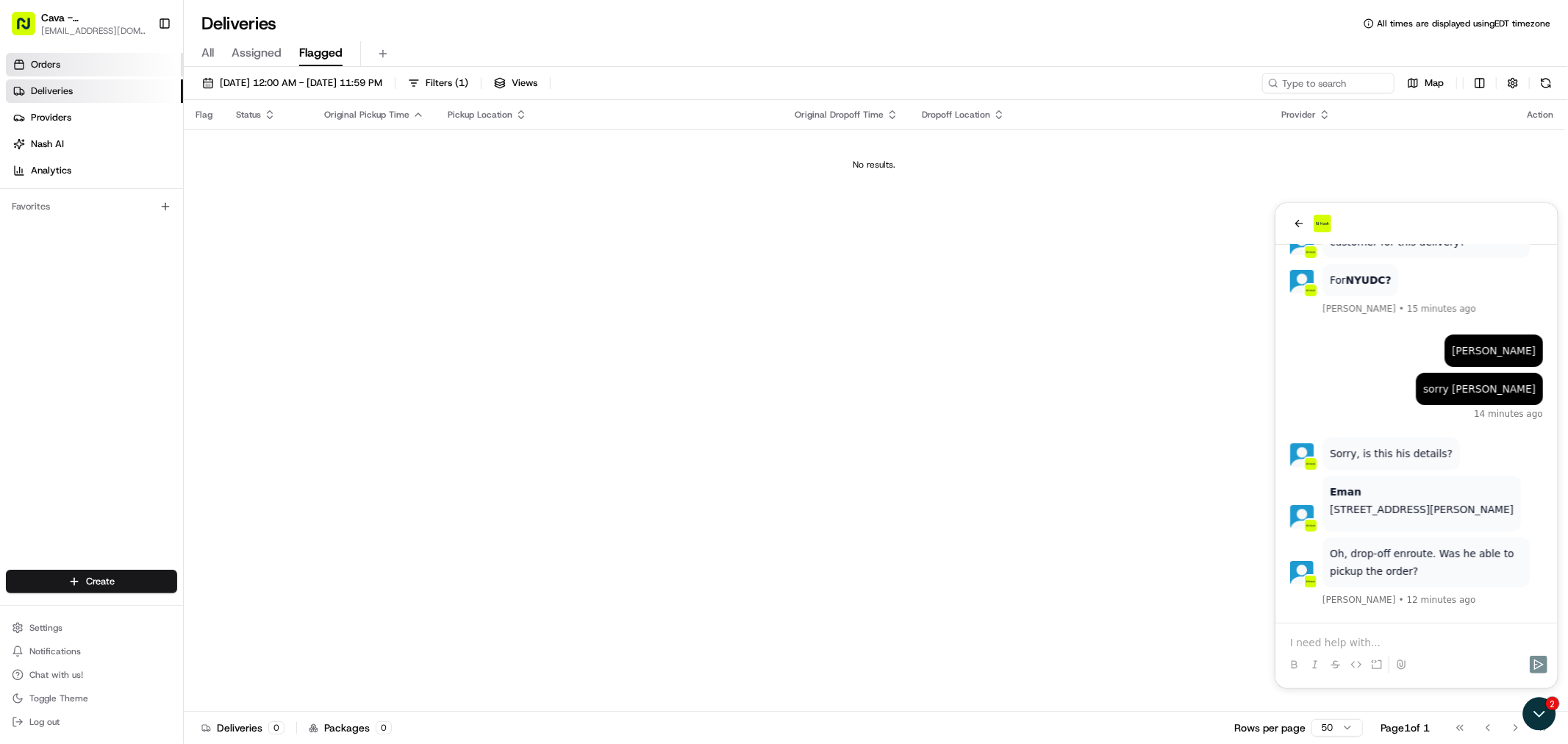
click at [70, 59] on link "Orders" at bounding box center [94, 64] width 177 height 24
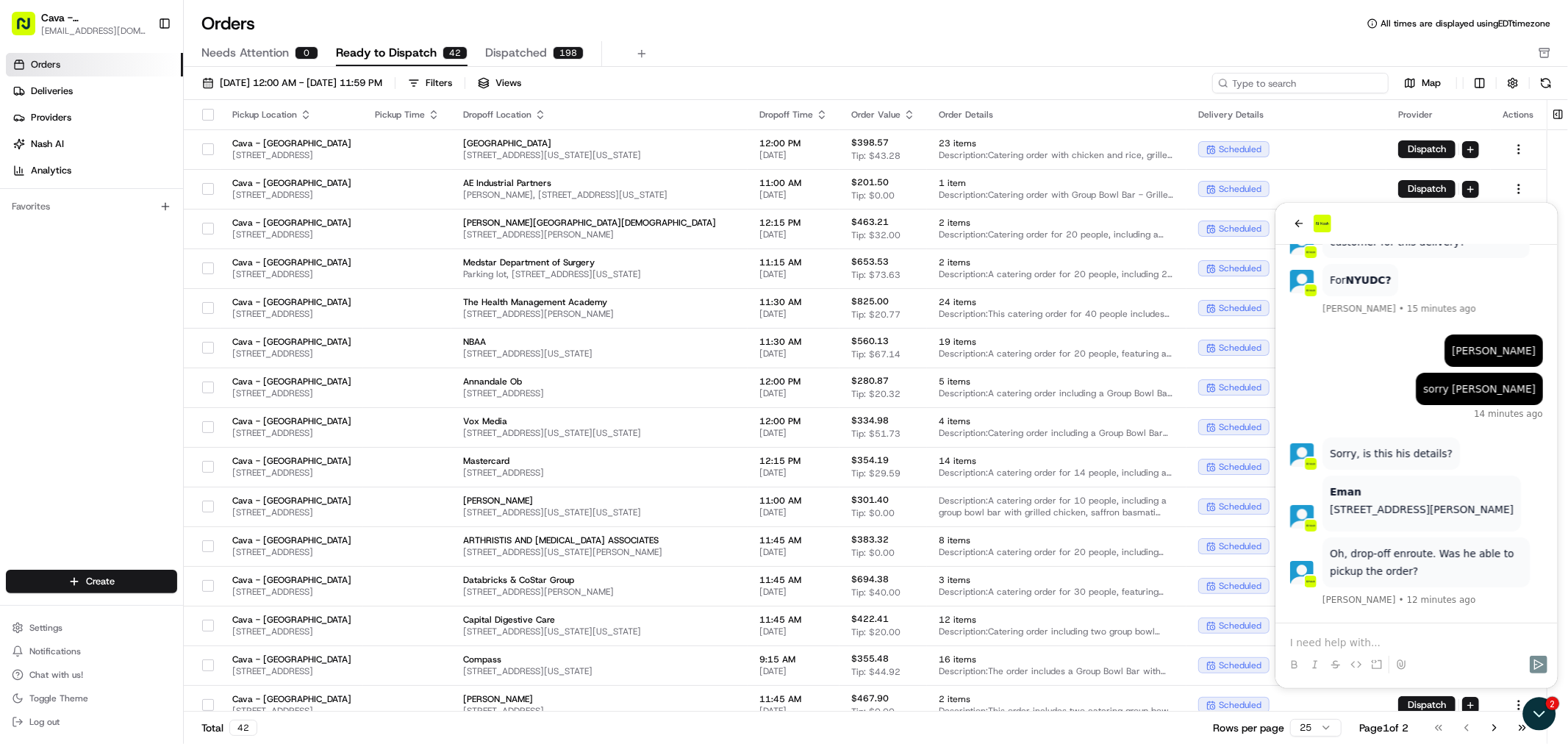
click at [1331, 80] on input at bounding box center [1300, 83] width 176 height 21
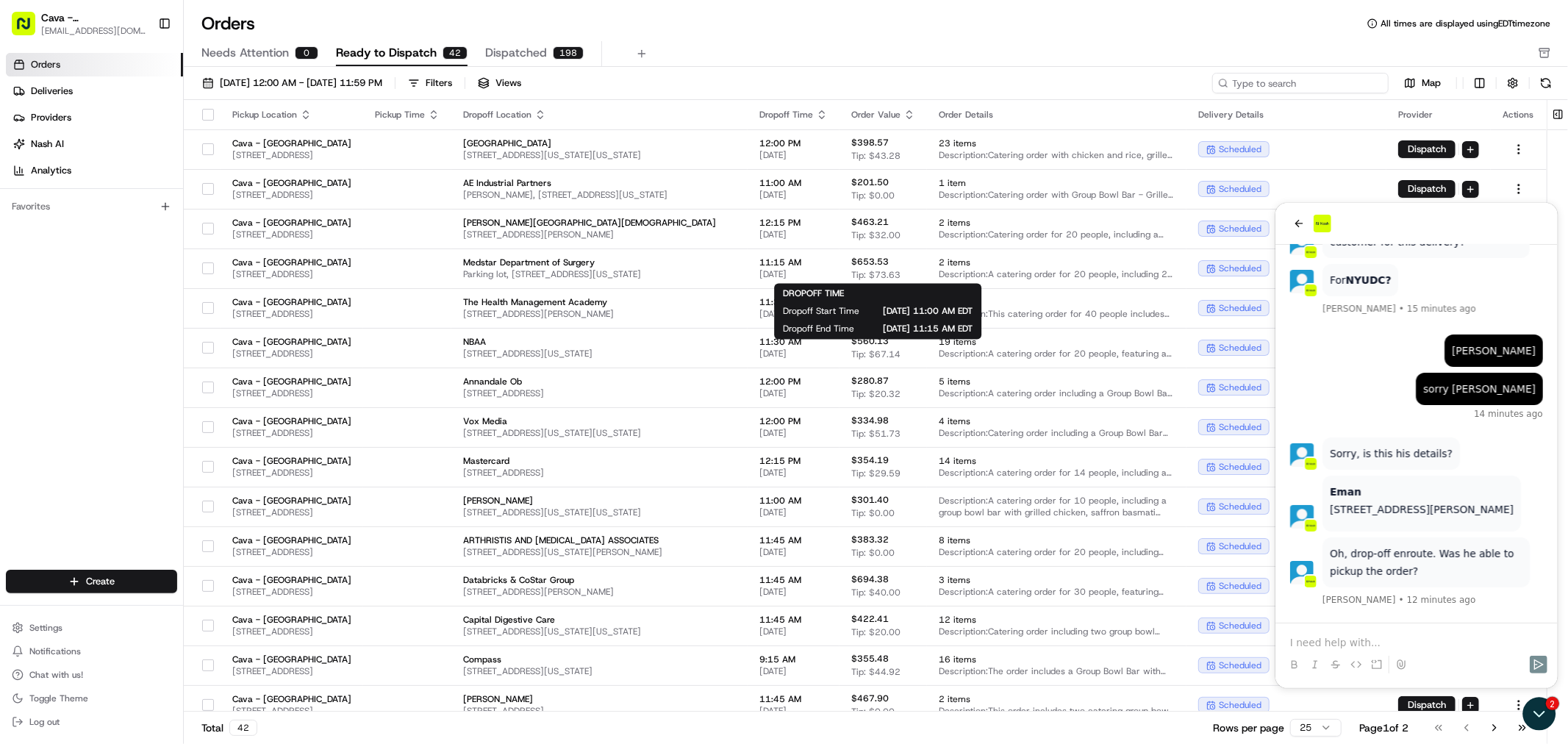
type input "2"
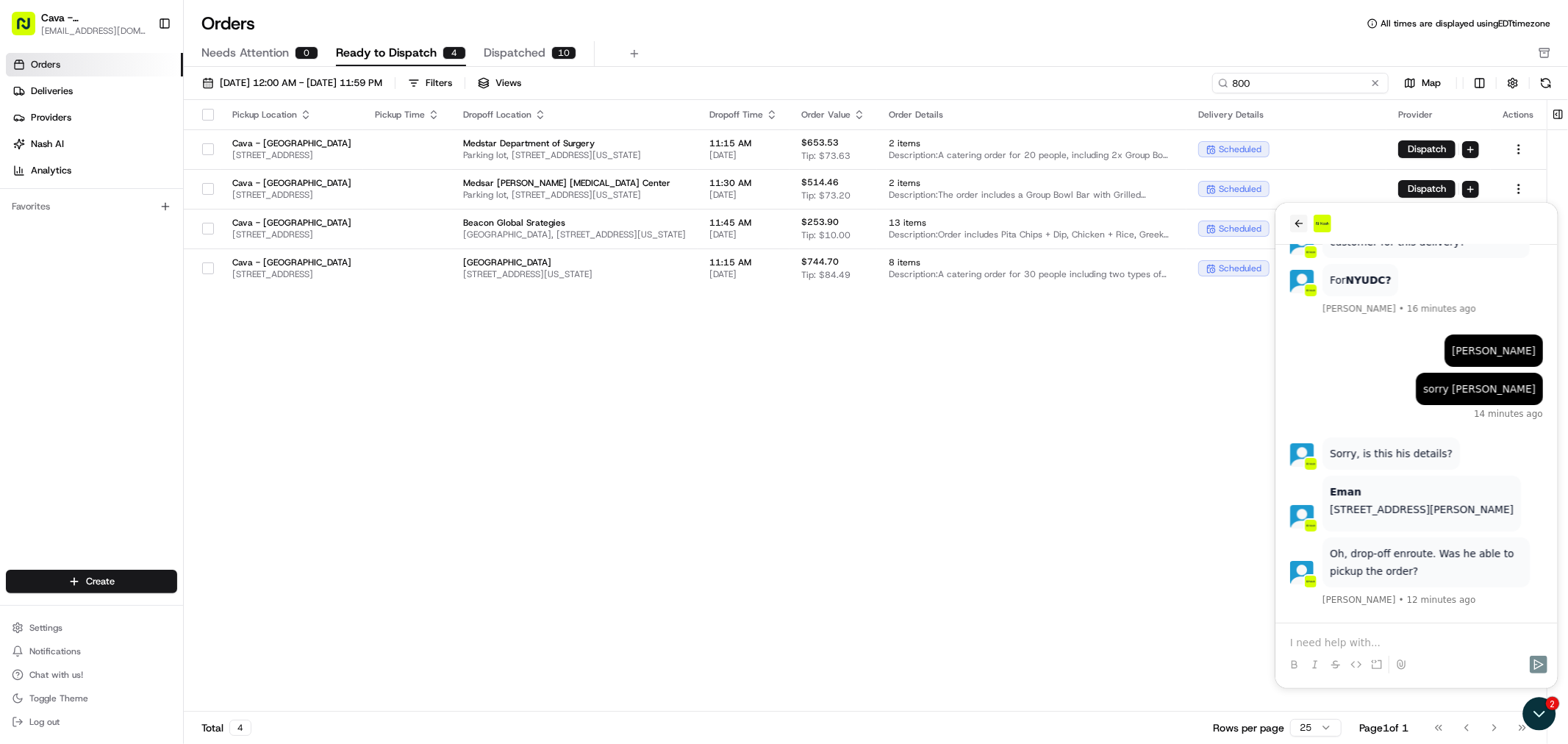
type input "800"
click at [1290, 225] on button "back" at bounding box center [1298, 222] width 18 height 18
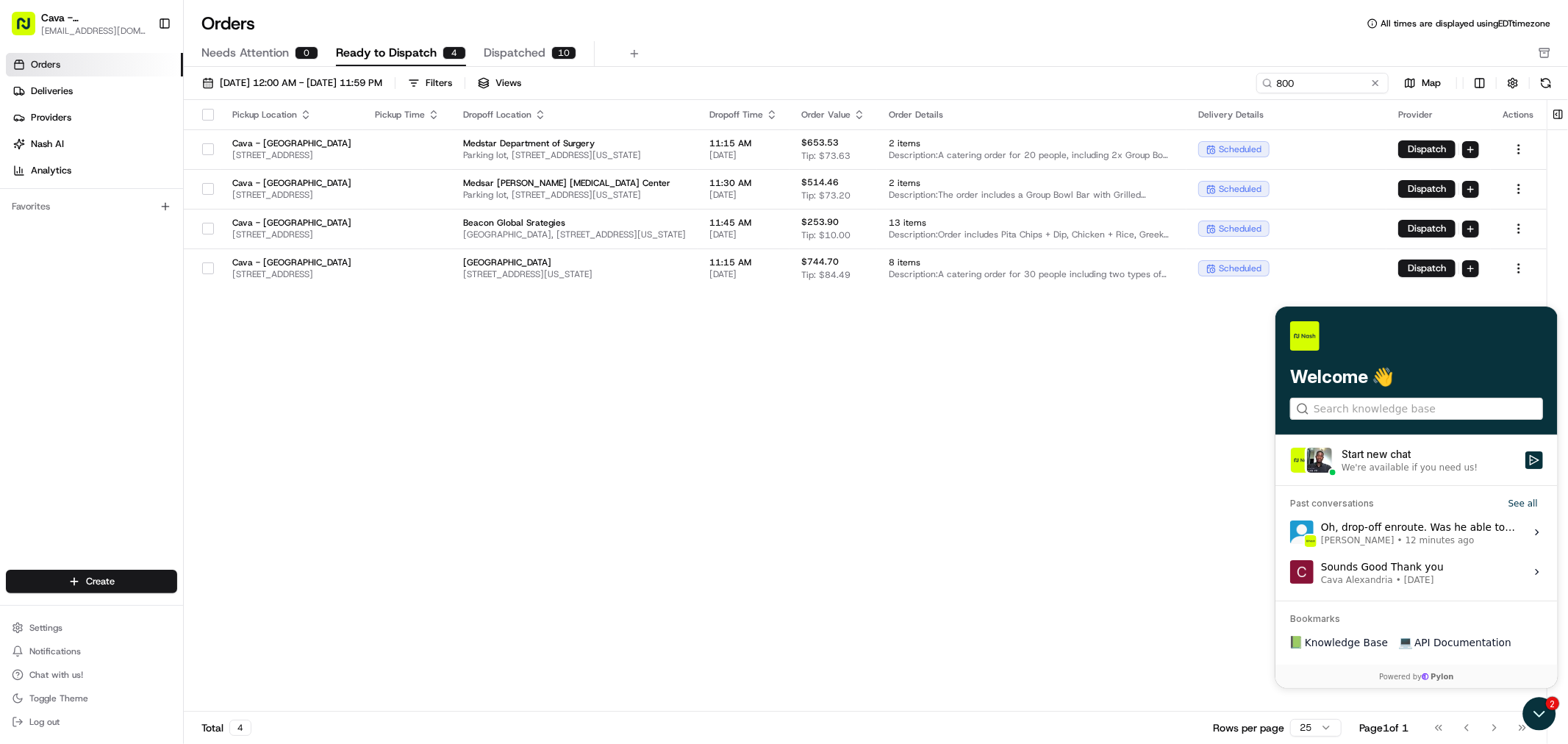
click at [1196, 345] on div "Pickup Location Pickup Time Dropoff Location Dropoff Time Order Value Order Det…" at bounding box center [865, 406] width 1363 height 611
click at [210, 265] on button "button" at bounding box center [208, 268] width 11 height 11
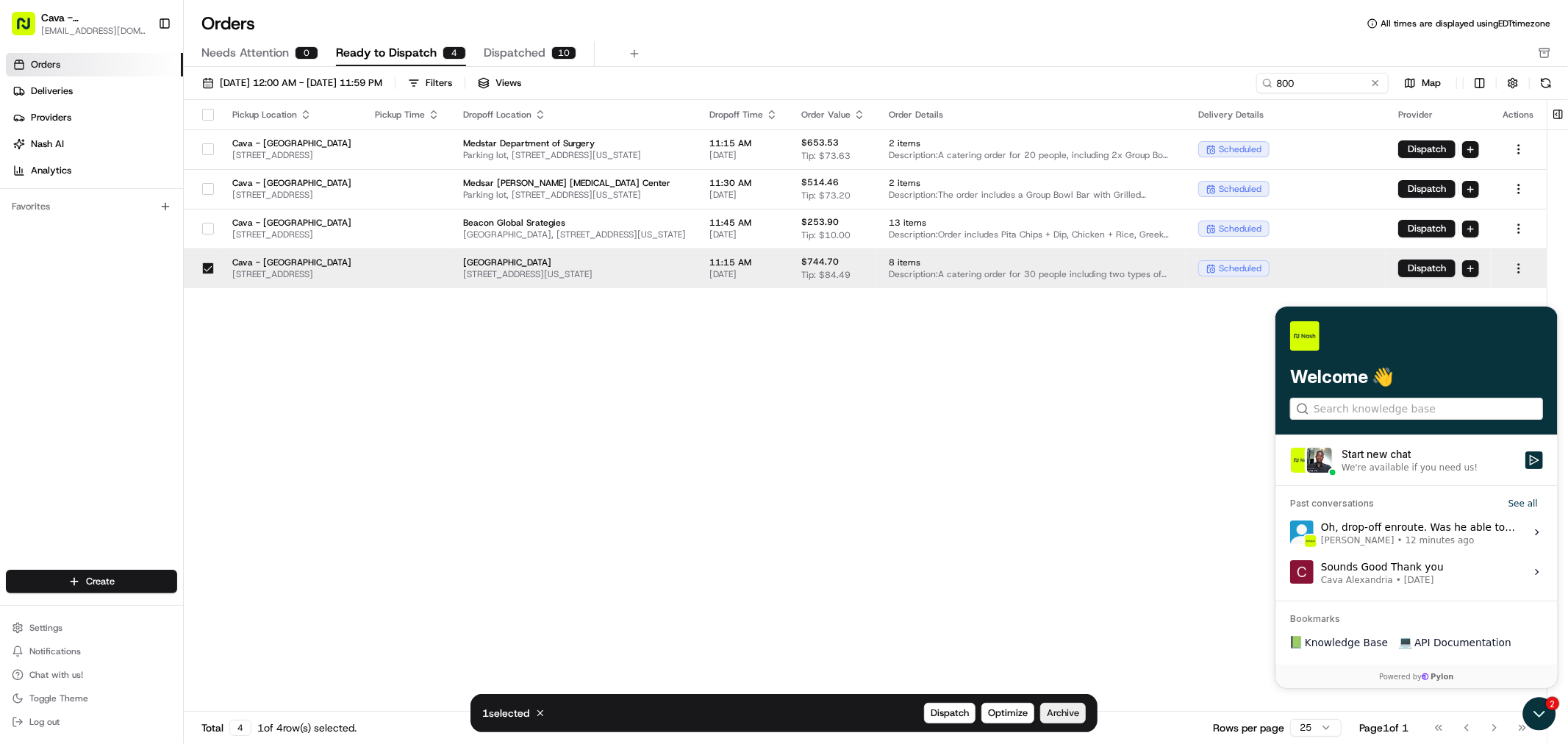
click at [1063, 717] on span "Archive" at bounding box center [1063, 714] width 32 height 13
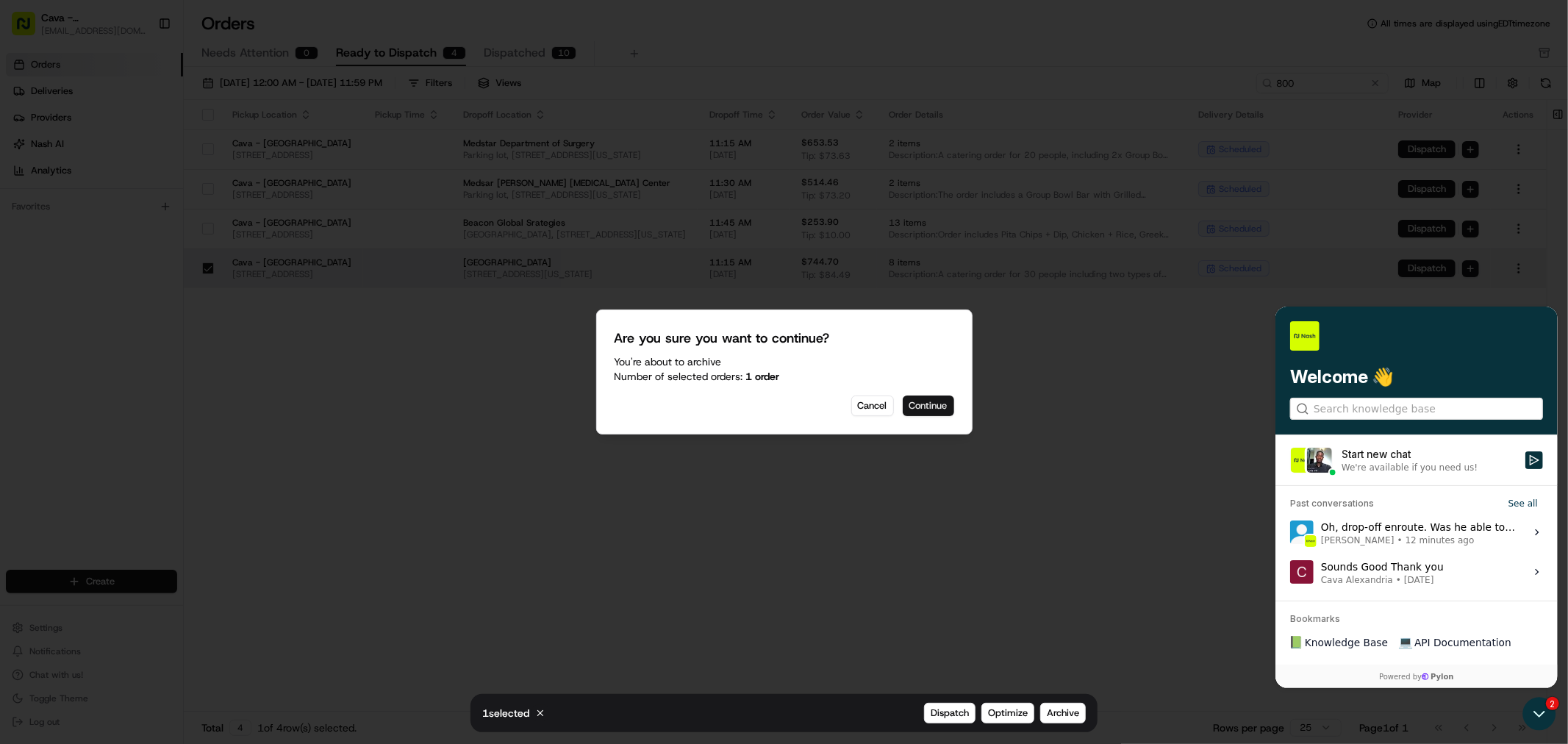
click at [935, 398] on button "Continue" at bounding box center [928, 406] width 51 height 21
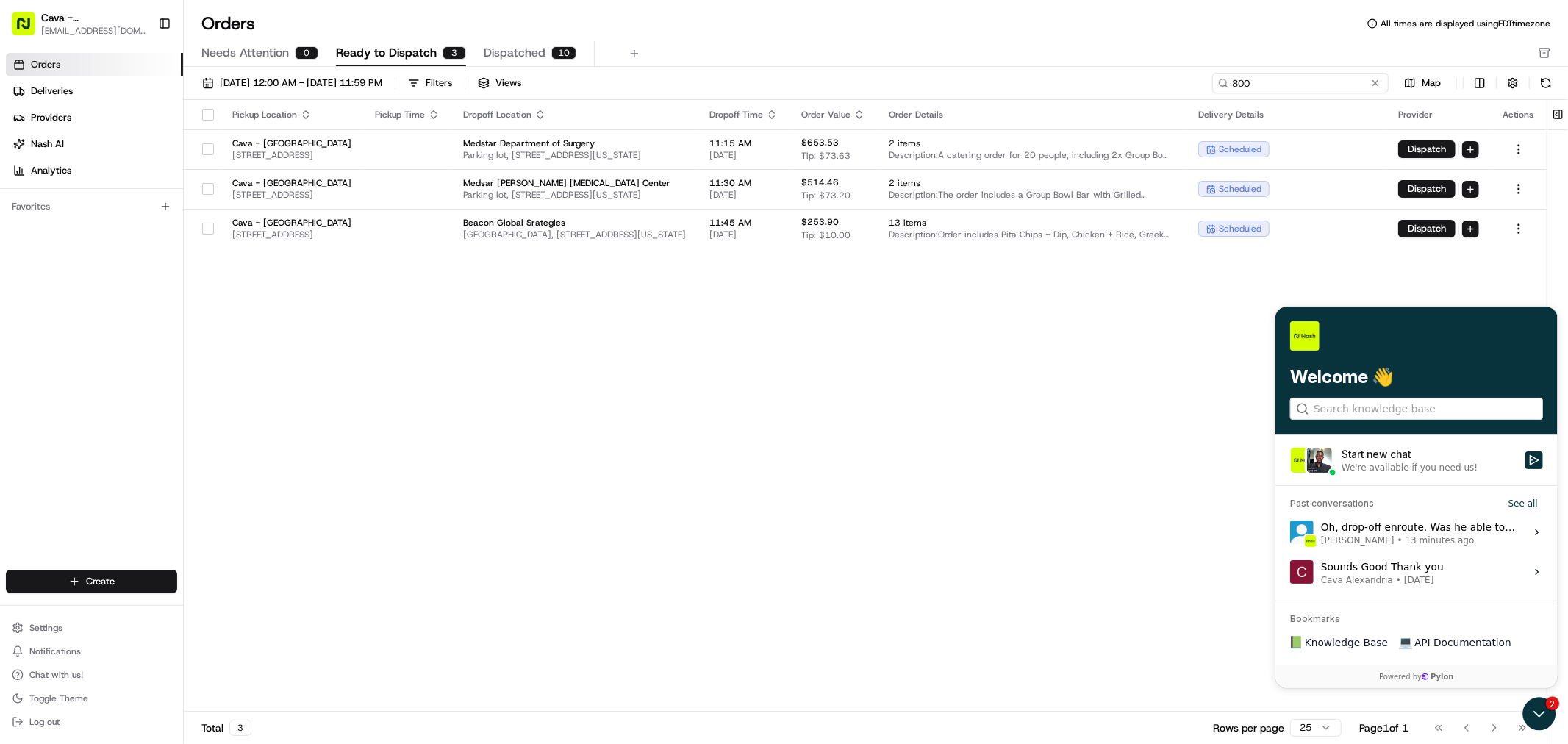
click at [1306, 77] on input "800" at bounding box center [1300, 83] width 176 height 21
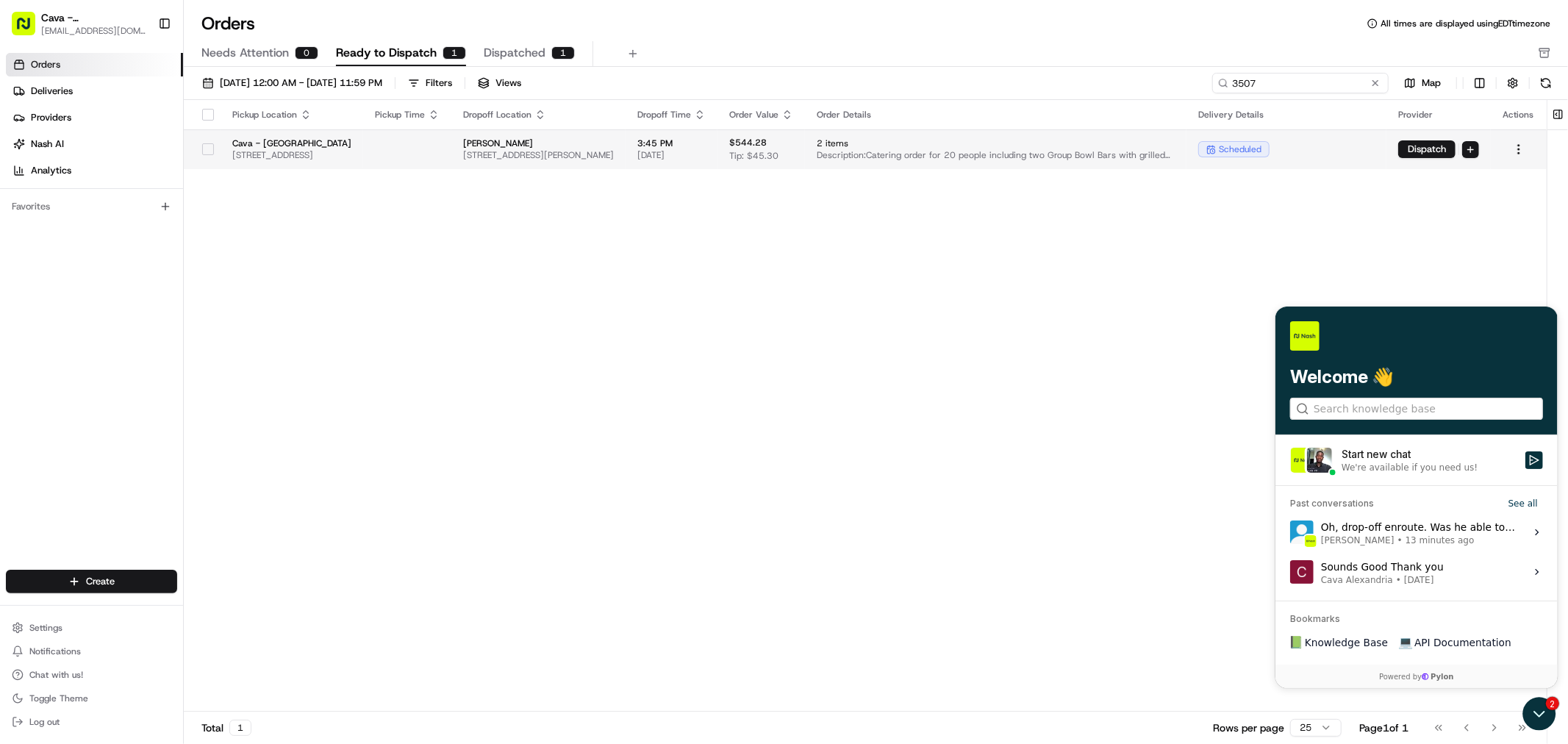
type input "3507"
click at [214, 143] on div at bounding box center [208, 149] width 25 height 24
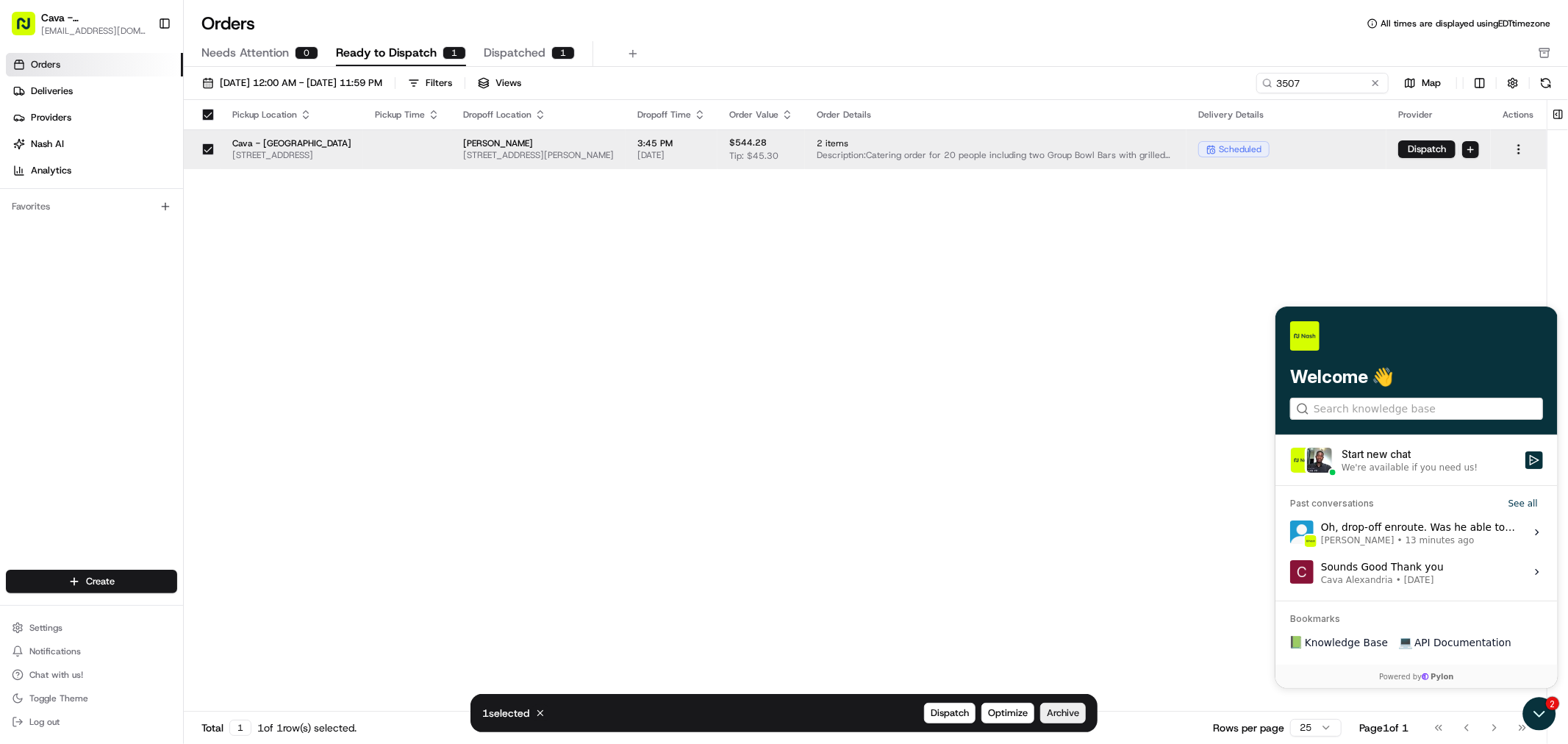
click at [1056, 710] on span "Archive" at bounding box center [1063, 714] width 32 height 13
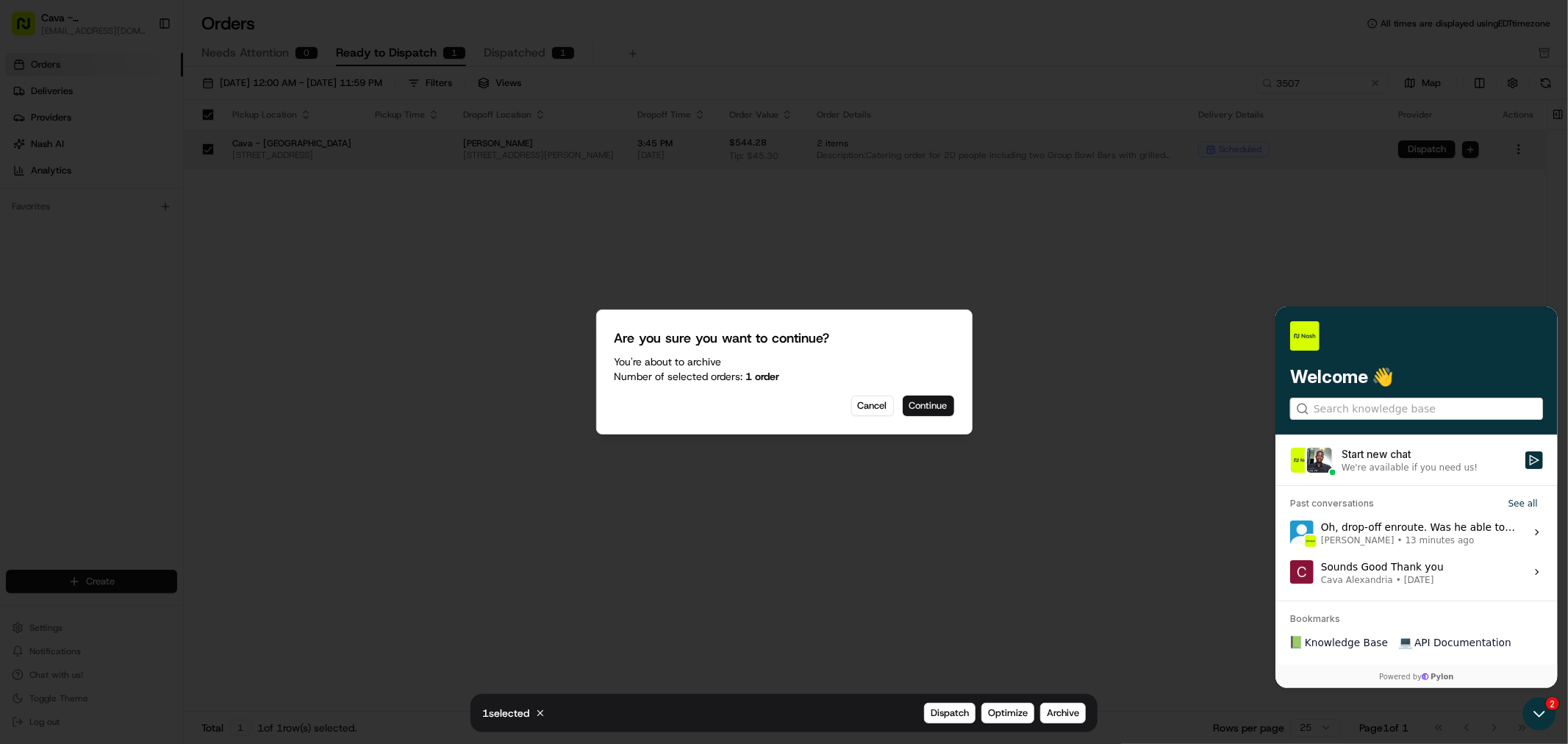
click at [935, 406] on button "Continue" at bounding box center [928, 406] width 51 height 21
